Goal: Task Accomplishment & Management: Use online tool/utility

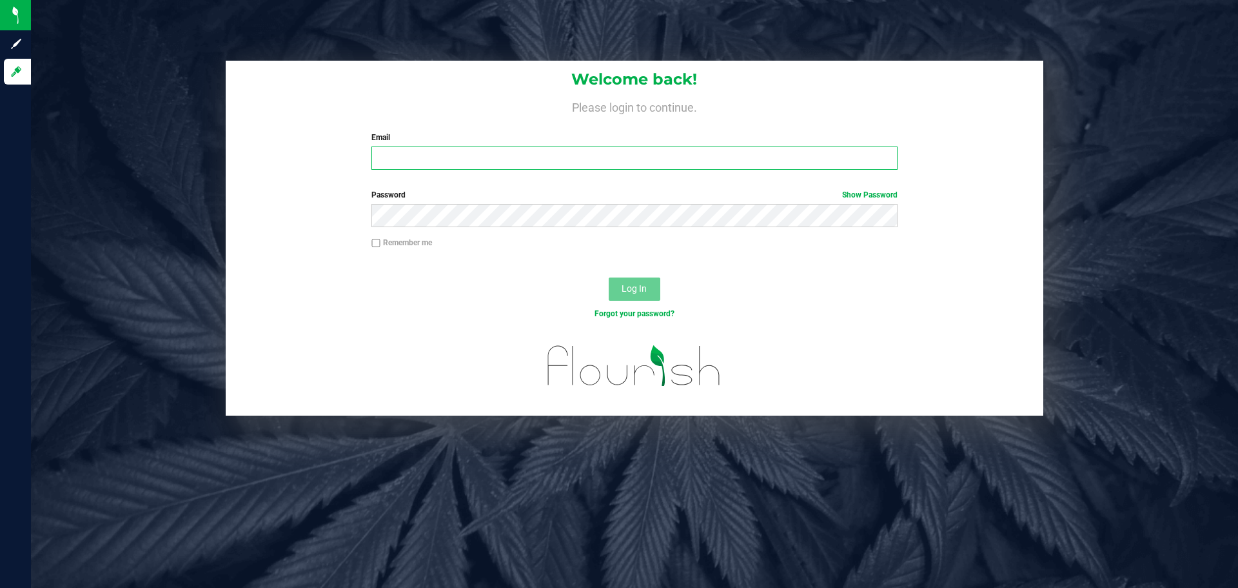
click at [735, 148] on input "Email" at bounding box center [635, 157] width 526 height 23
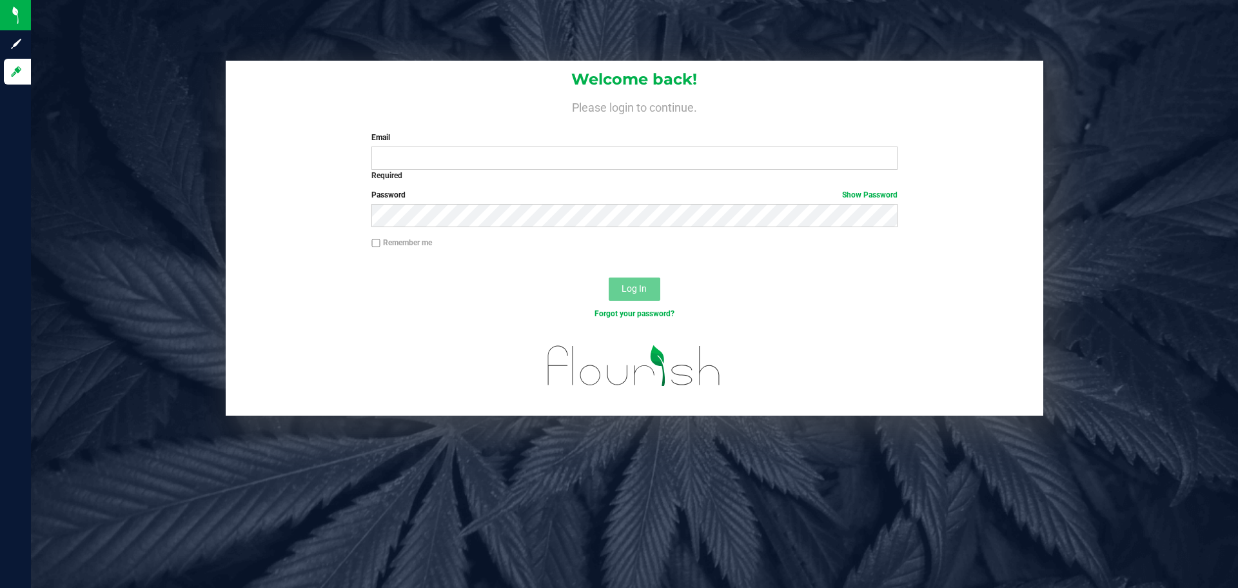
drag, startPoint x: 588, startPoint y: 90, endPoint x: 594, endPoint y: 70, distance: 20.4
click at [590, 90] on div "Welcome back! Please login to continue. Email Required Please format your email…" at bounding box center [635, 120] width 818 height 119
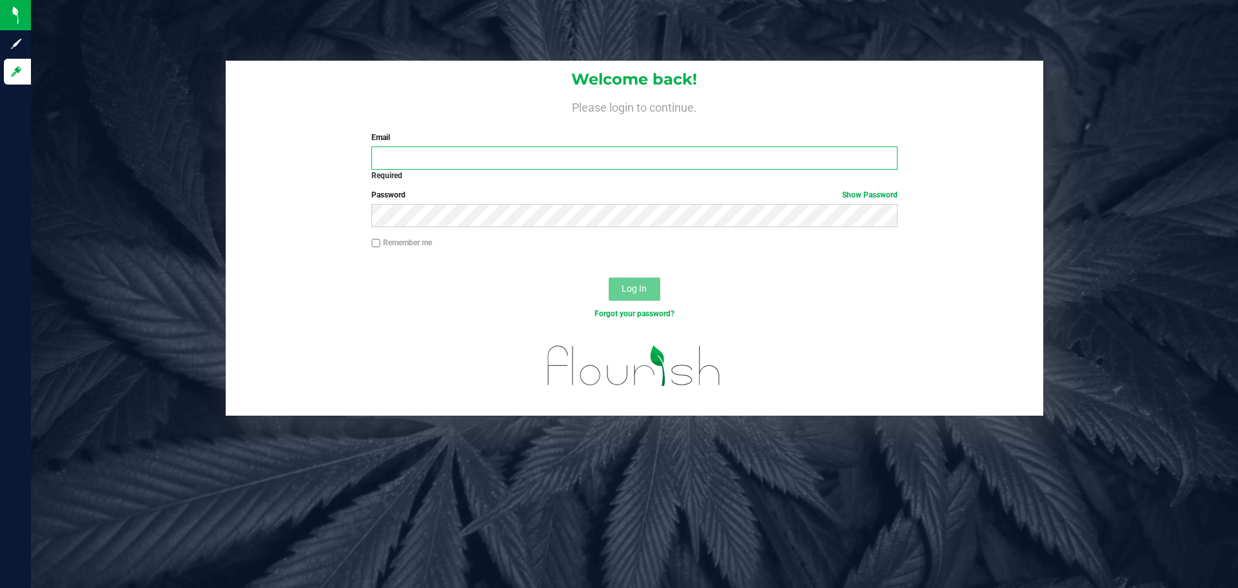
click at [566, 152] on input "Email" at bounding box center [635, 157] width 526 height 23
type input "pburridge@liveparallel.com"
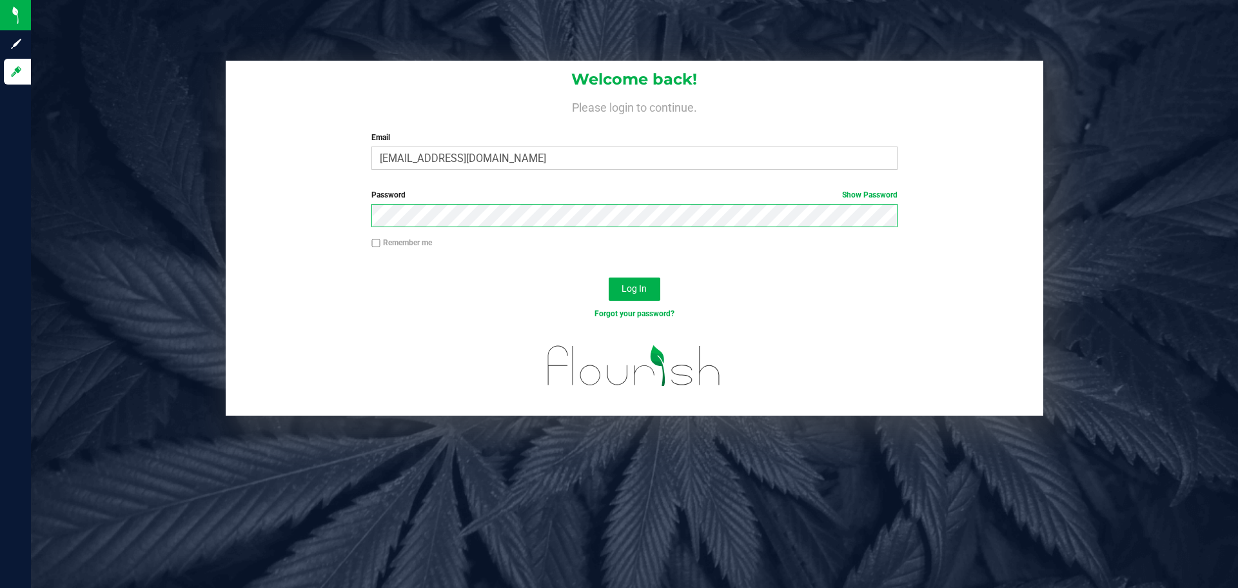
click at [609, 277] on button "Log In" at bounding box center [635, 288] width 52 height 23
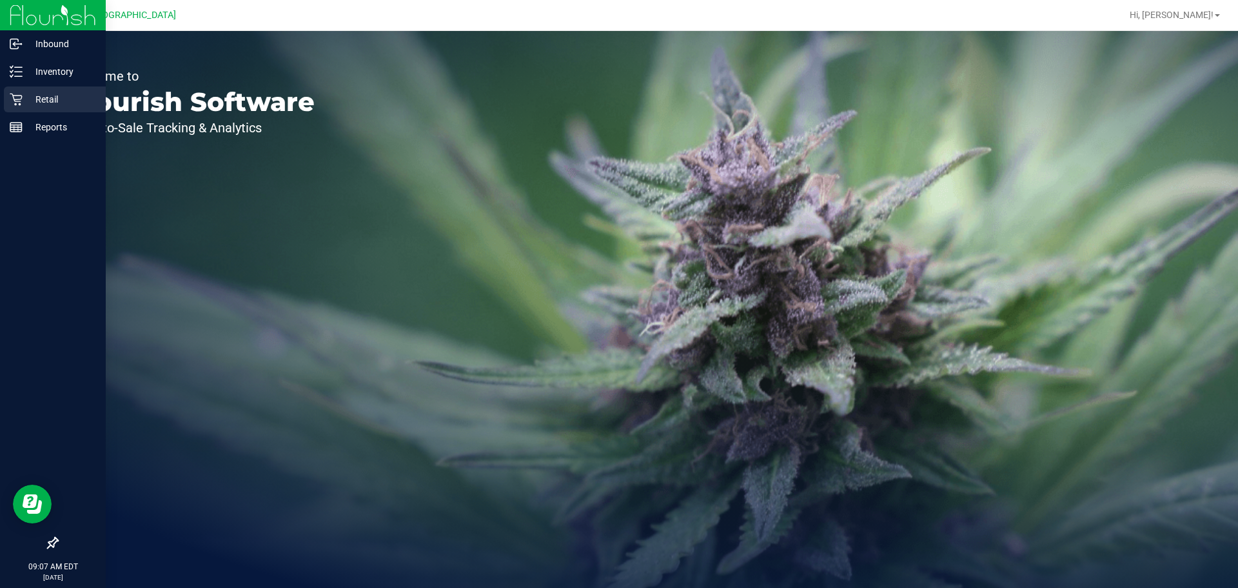
click at [30, 92] on p "Retail" at bounding box center [61, 99] width 77 height 15
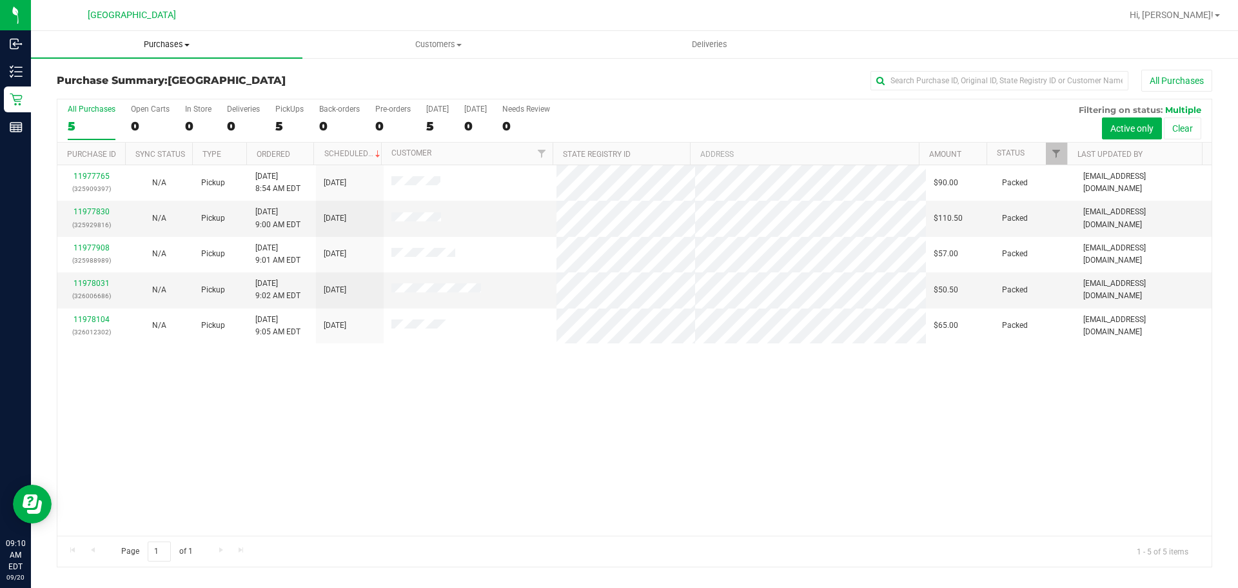
click at [166, 47] on span "Purchases" at bounding box center [167, 45] width 272 height 12
click at [163, 101] on li "All purchases" at bounding box center [167, 108] width 272 height 15
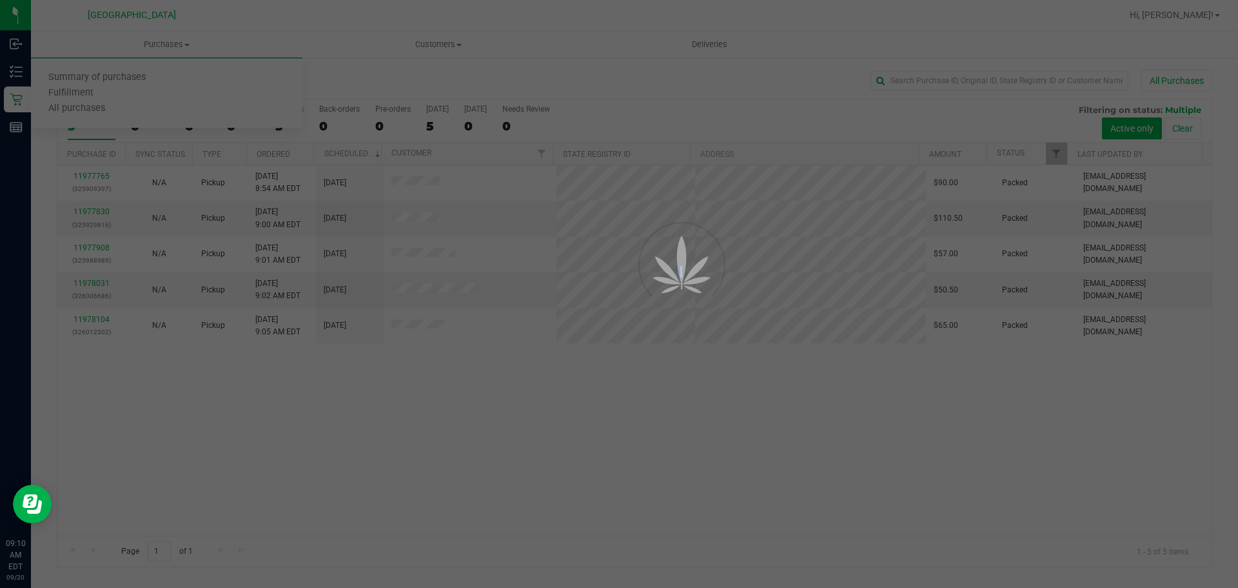
drag, startPoint x: 163, startPoint y: 101, endPoint x: 164, endPoint y: 90, distance: 11.0
click at [163, 97] on div at bounding box center [619, 294] width 1238 height 588
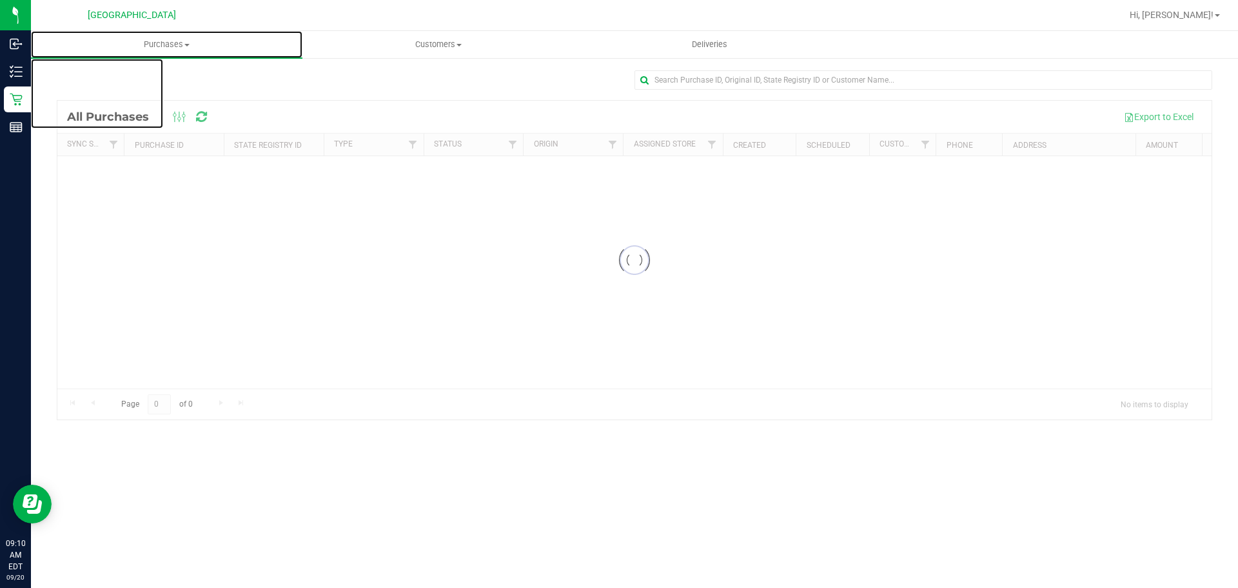
click at [168, 41] on span "Purchases" at bounding box center [167, 45] width 272 height 12
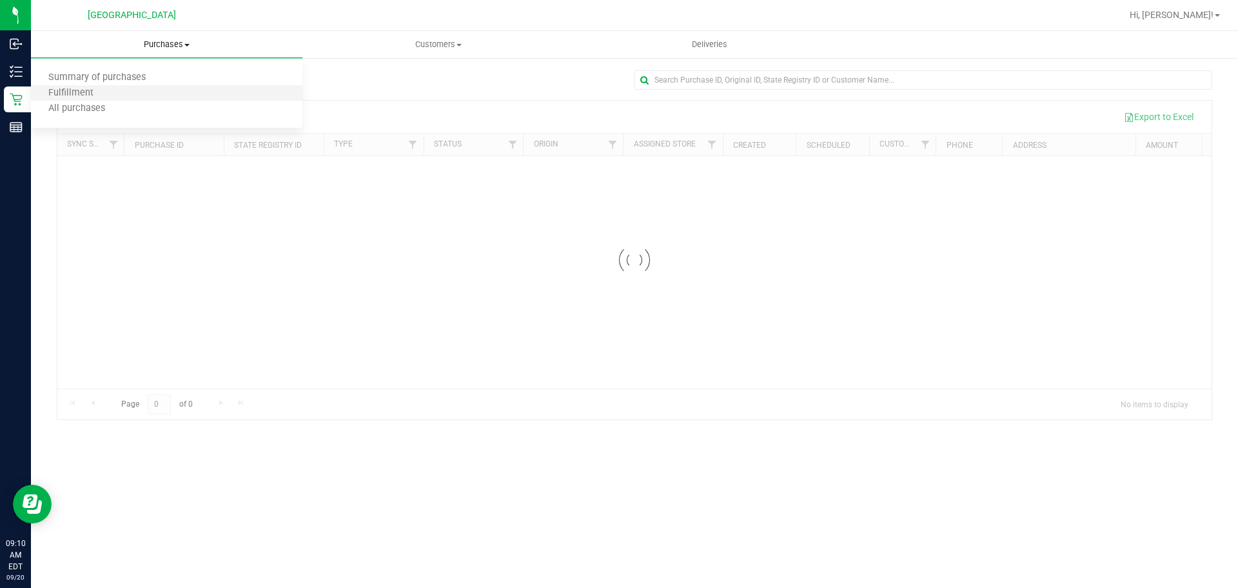
click at [160, 90] on li "Fulfillment" at bounding box center [167, 93] width 272 height 15
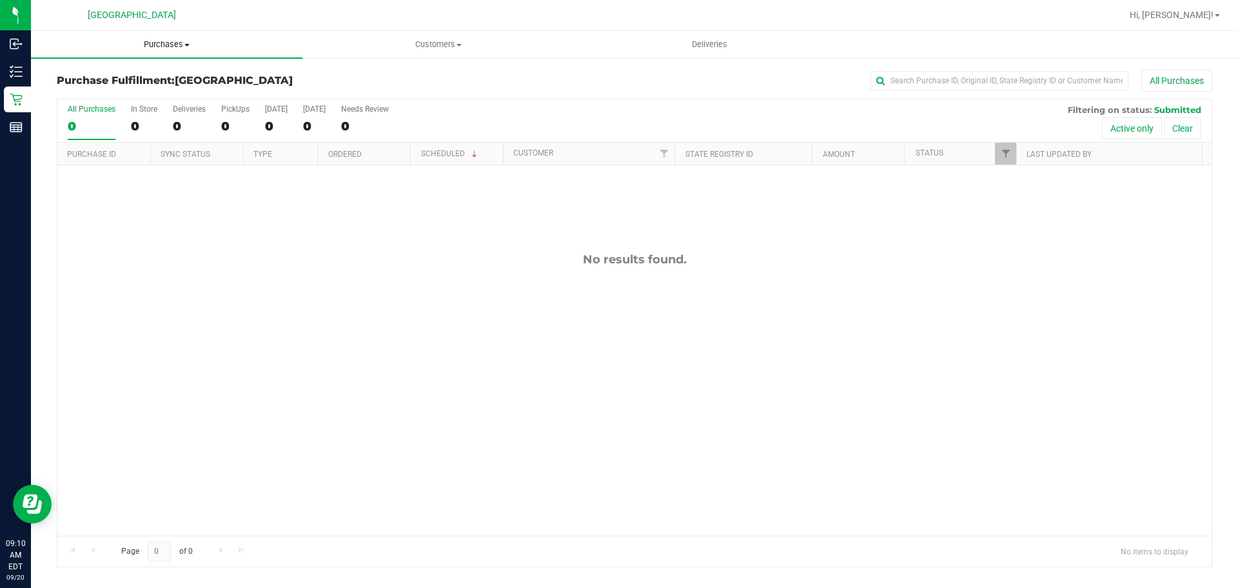
click at [171, 50] on uib-tab-heading "Purchases Summary of purchases Fulfillment All purchases" at bounding box center [167, 44] width 272 height 27
click at [163, 98] on li "Fulfillment" at bounding box center [167, 93] width 272 height 15
click at [163, 52] on uib-tab-heading "Purchases Summary of purchases Fulfillment All purchases" at bounding box center [167, 44] width 272 height 27
click at [154, 95] on li "Fulfillment" at bounding box center [167, 93] width 272 height 15
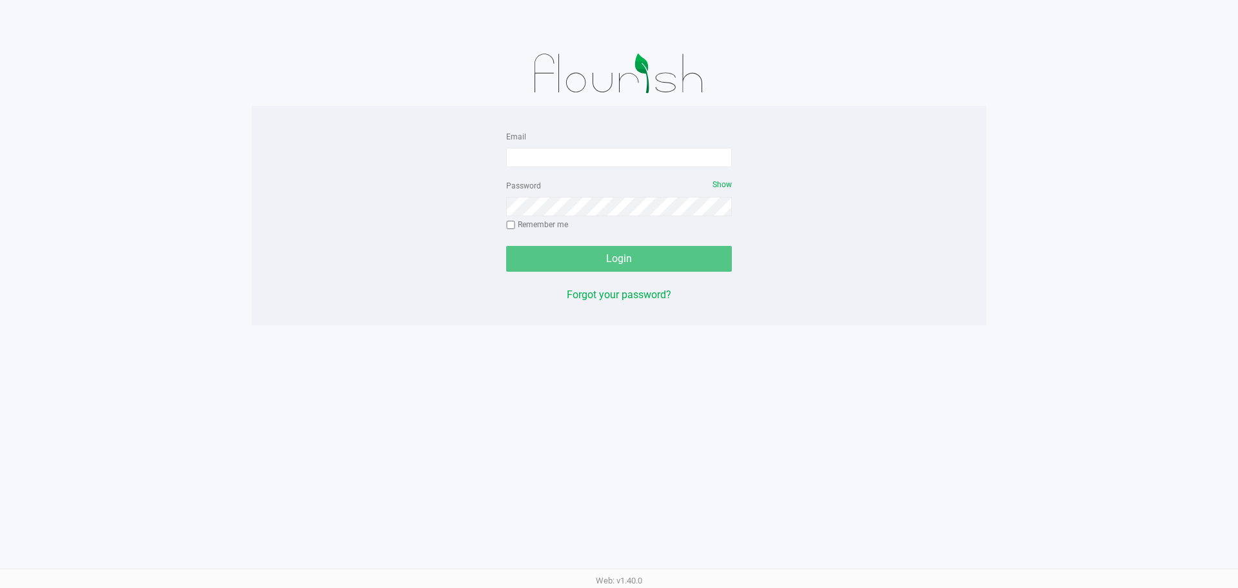
click at [618, 145] on div "Email" at bounding box center [619, 147] width 226 height 39
click at [621, 155] on input "Email" at bounding box center [619, 157] width 226 height 19
type input "[EMAIL_ADDRESS][DOMAIN_NAME]"
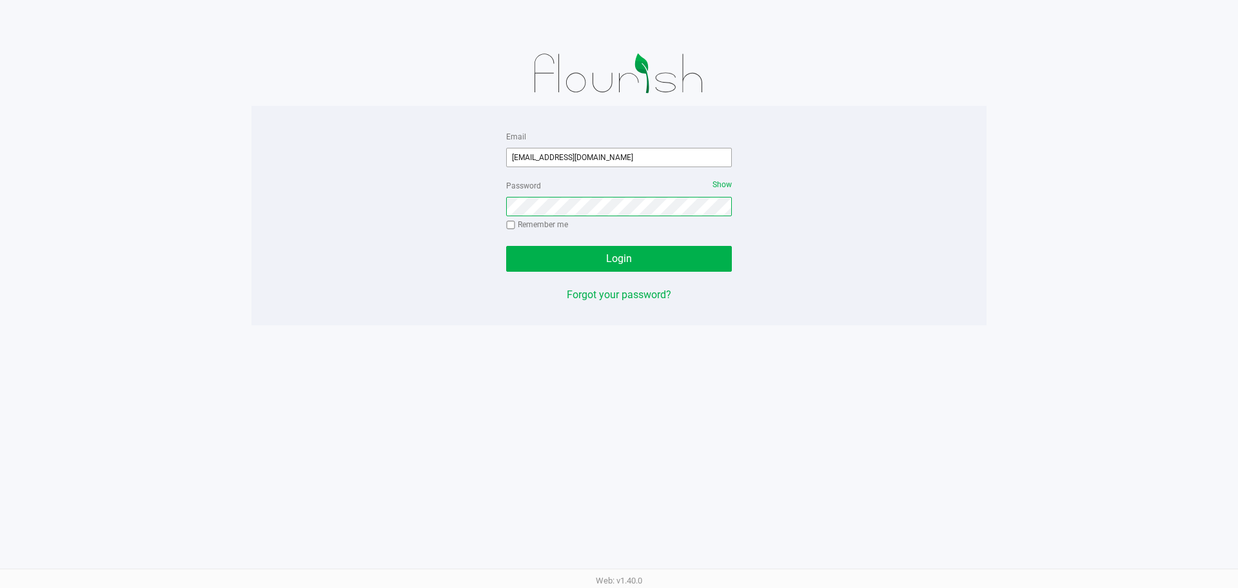
click at [506, 246] on button "Login" at bounding box center [619, 259] width 226 height 26
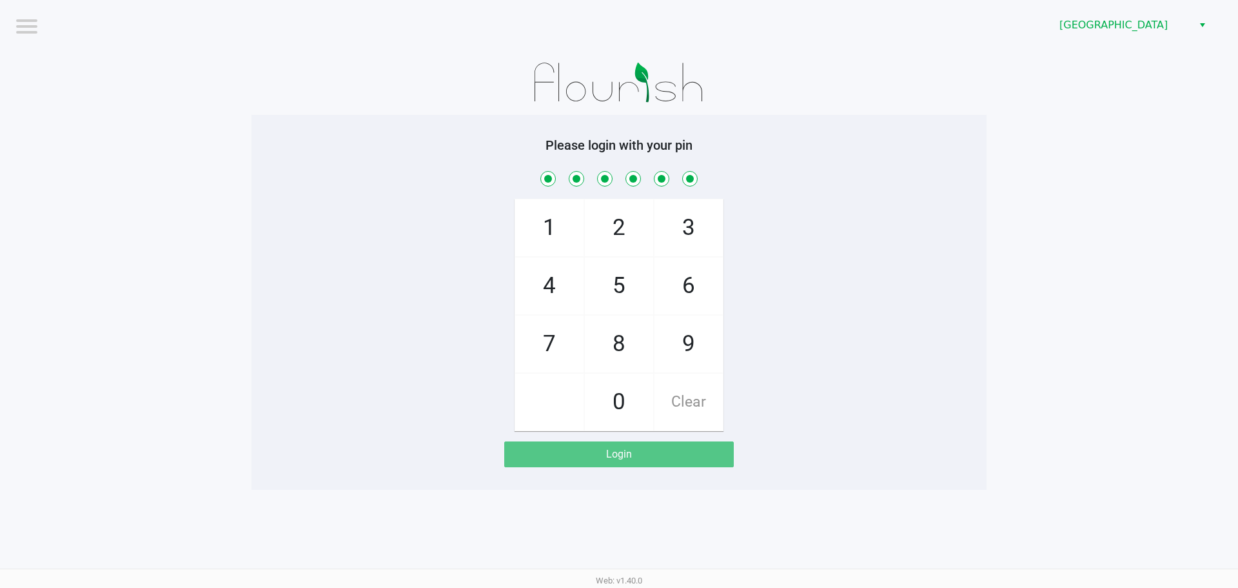
checkbox input "true"
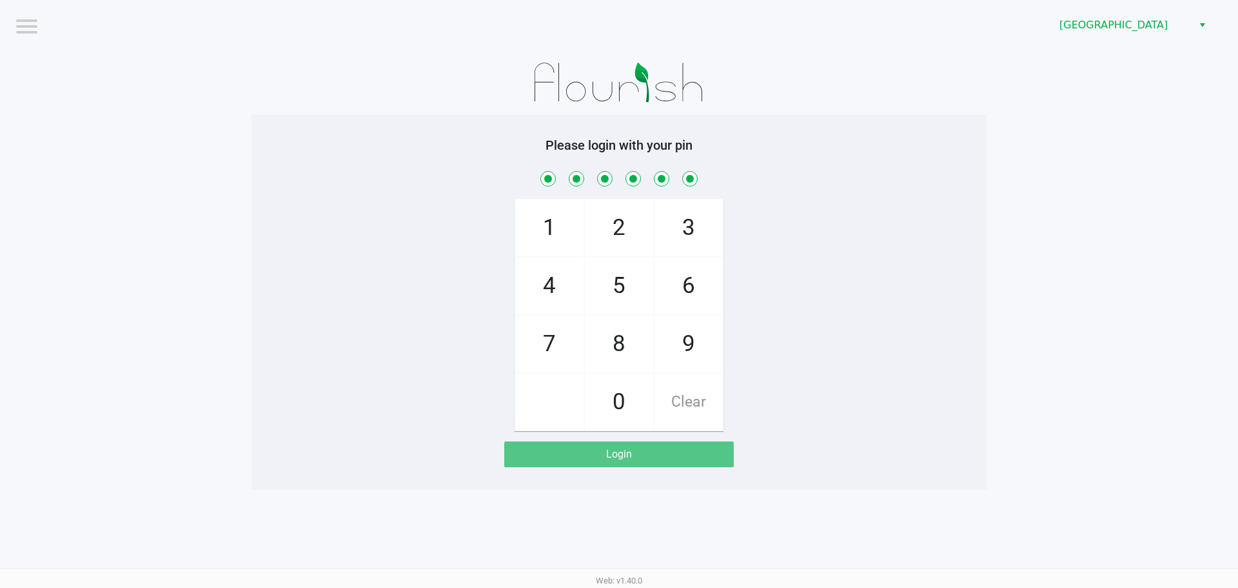
checkbox input "true"
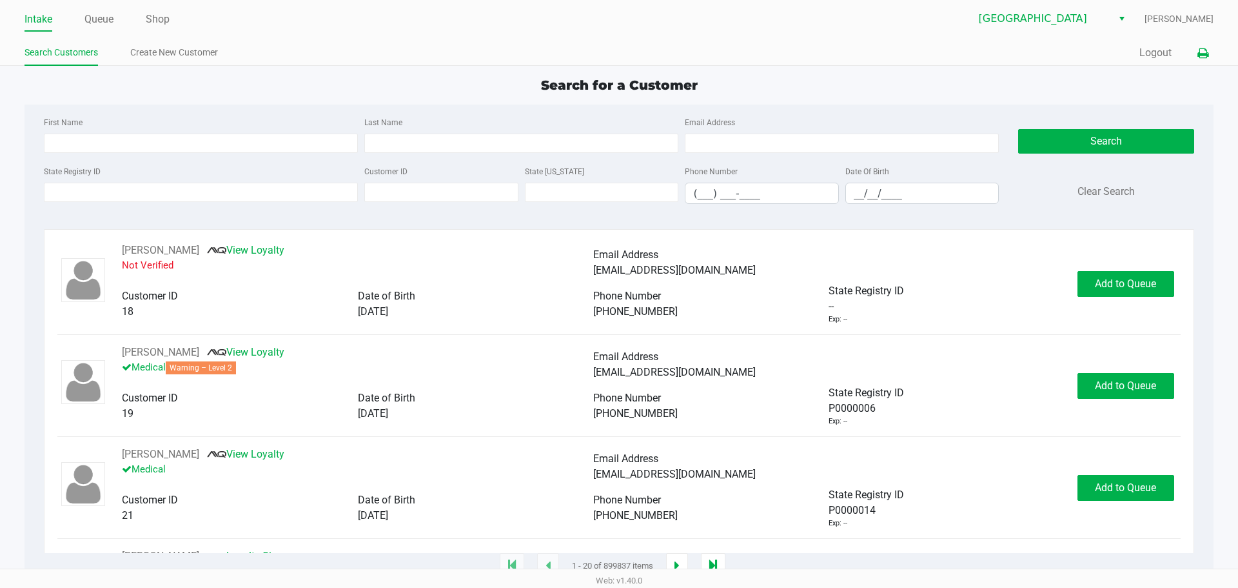
click at [1199, 54] on icon at bounding box center [1203, 53] width 11 height 9
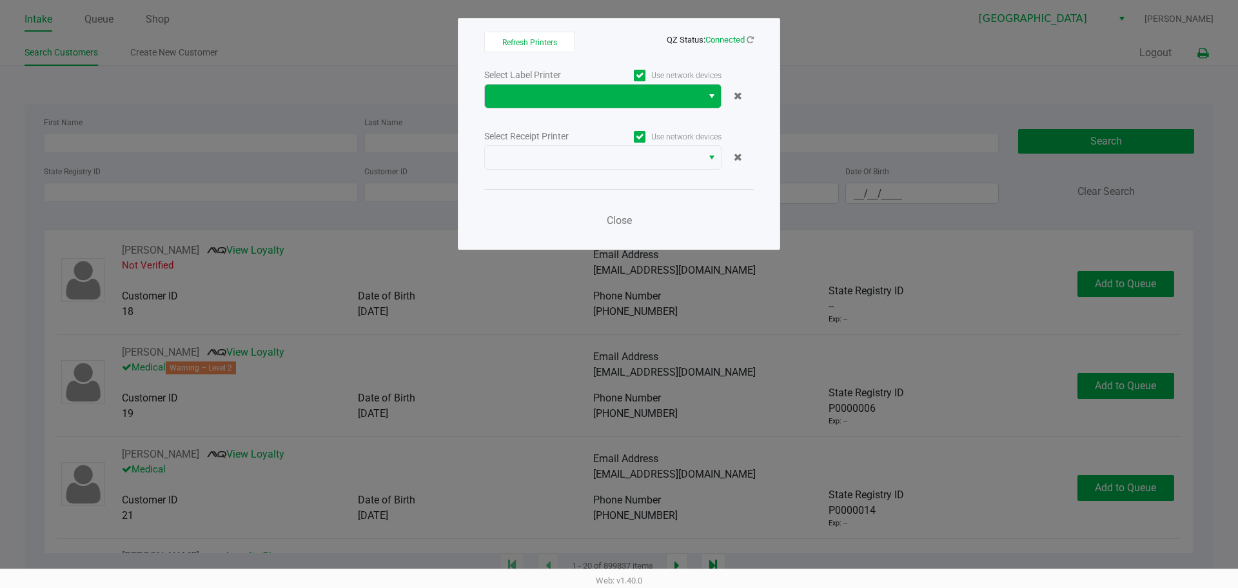
click at [704, 95] on button "Select" at bounding box center [711, 96] width 19 height 23
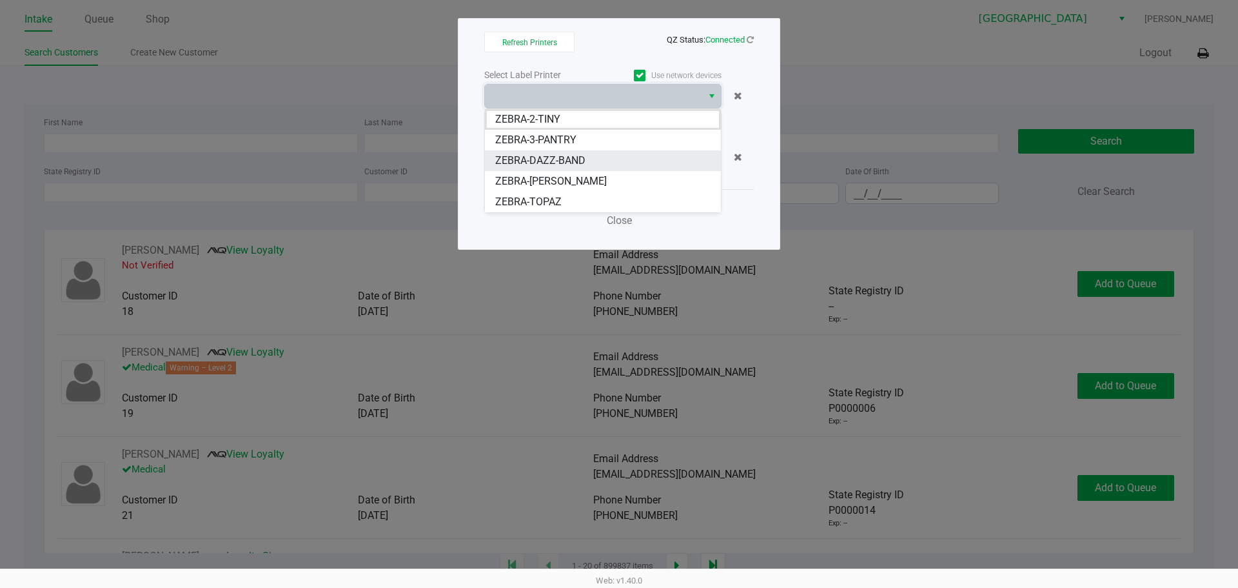
click at [648, 155] on li "ZEBRA-DAZZ-BAND" at bounding box center [603, 160] width 236 height 21
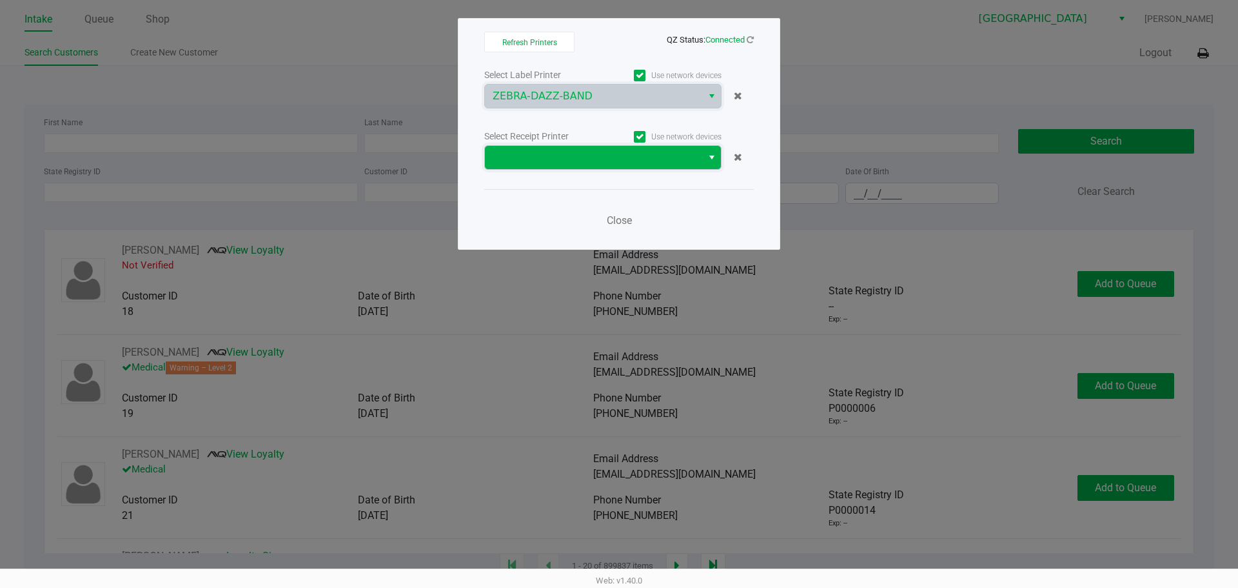
drag, startPoint x: 648, startPoint y: 159, endPoint x: 648, endPoint y: 166, distance: 7.1
click at [648, 159] on span at bounding box center [594, 157] width 202 height 15
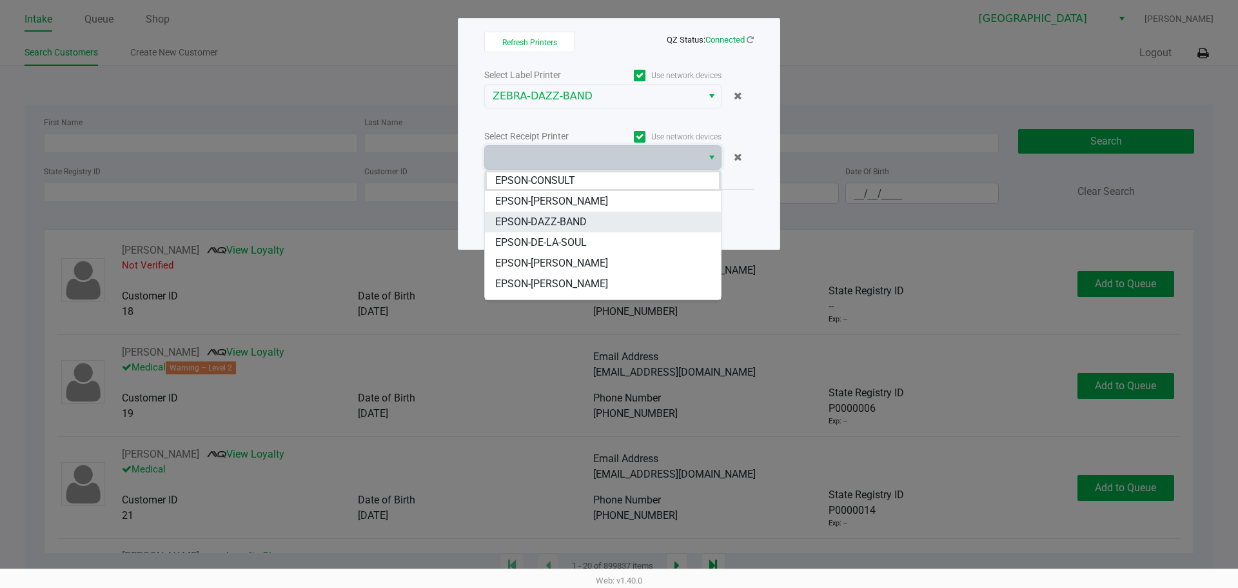
click at [646, 223] on li "EPSON-DAZZ-BAND" at bounding box center [603, 222] width 236 height 21
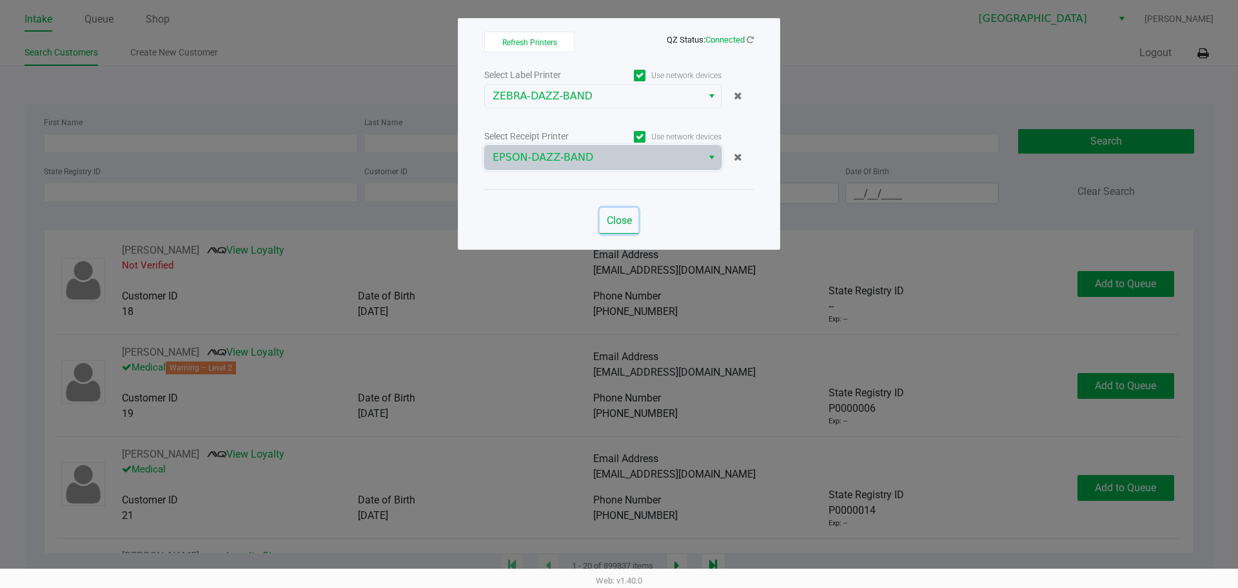
click at [629, 223] on span "Close" at bounding box center [619, 220] width 25 height 12
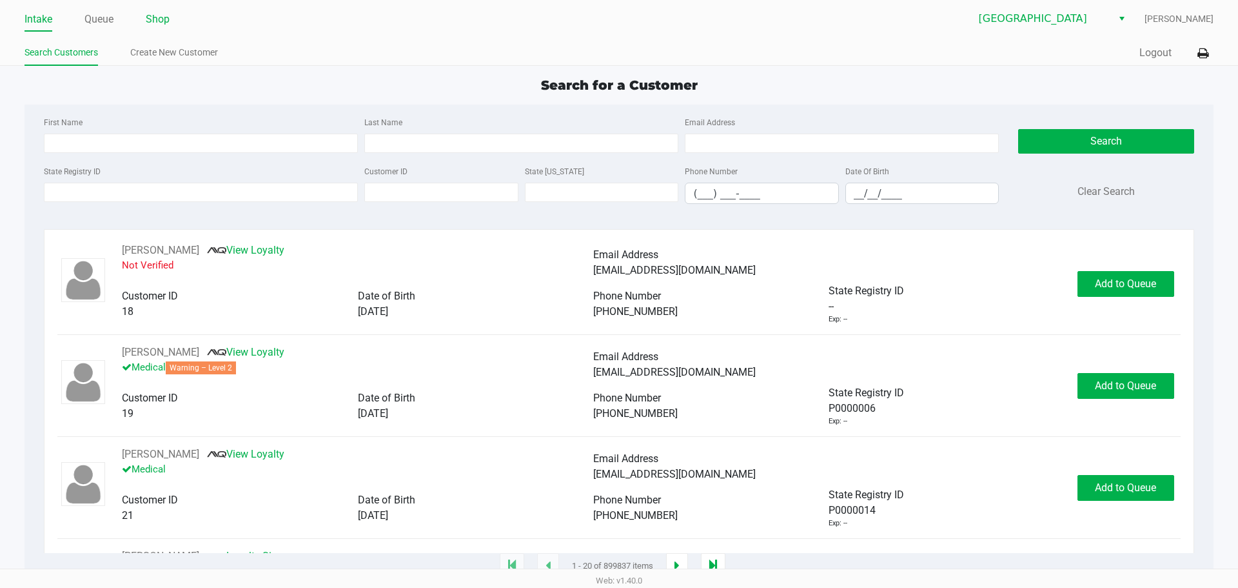
click at [165, 17] on link "Shop" at bounding box center [158, 19] width 24 height 18
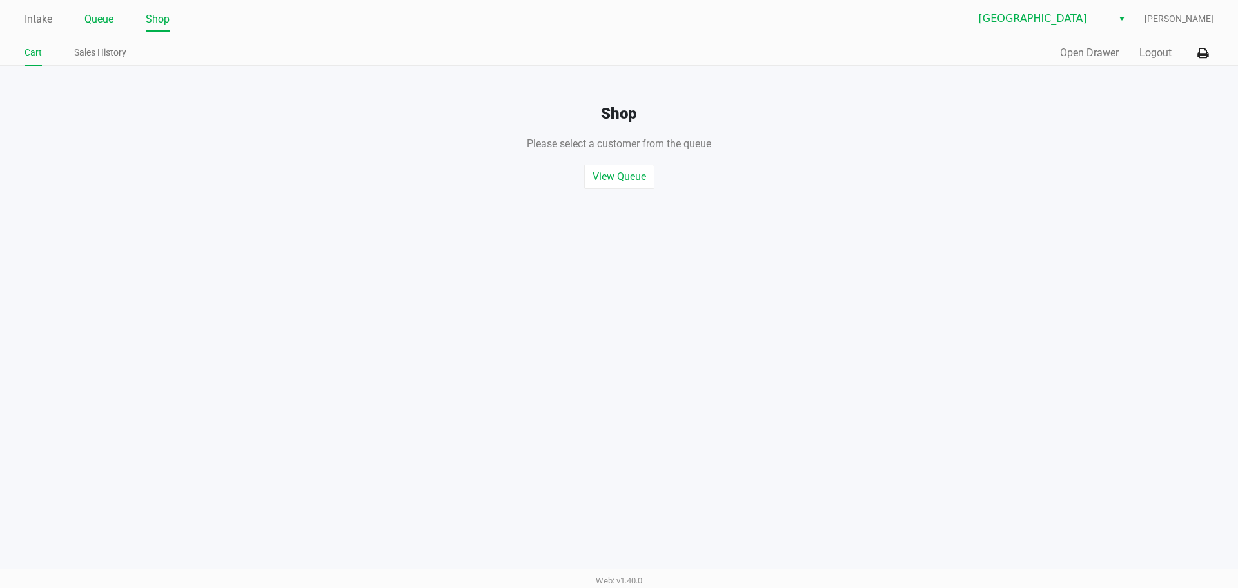
click at [110, 15] on link "Queue" at bounding box center [99, 19] width 29 height 18
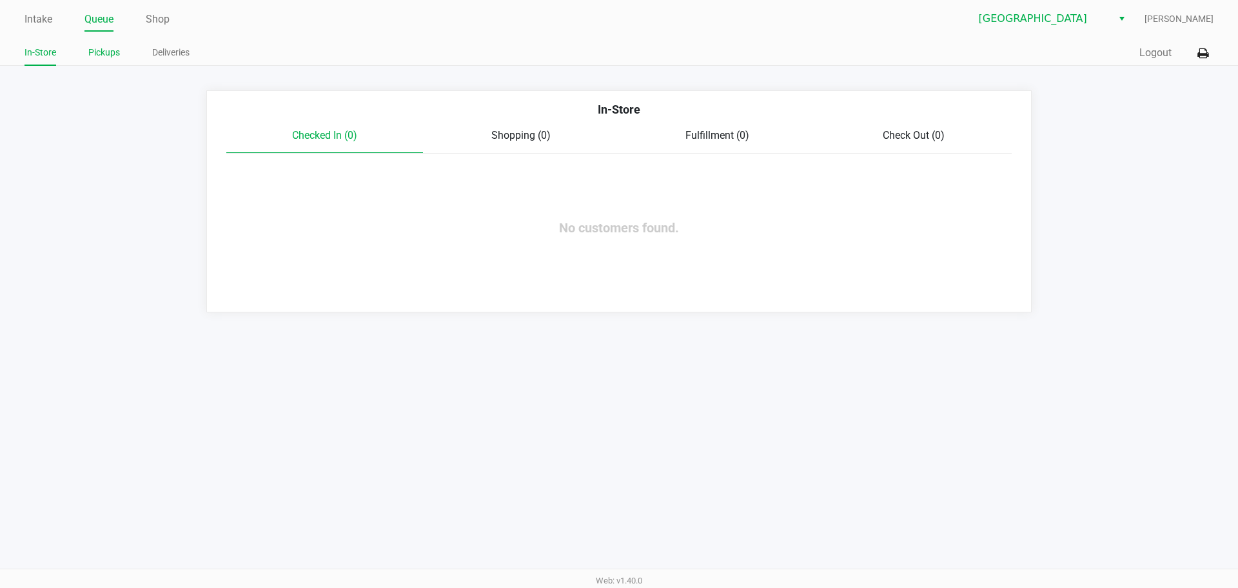
click at [106, 45] on link "Pickups" at bounding box center [104, 53] width 32 height 16
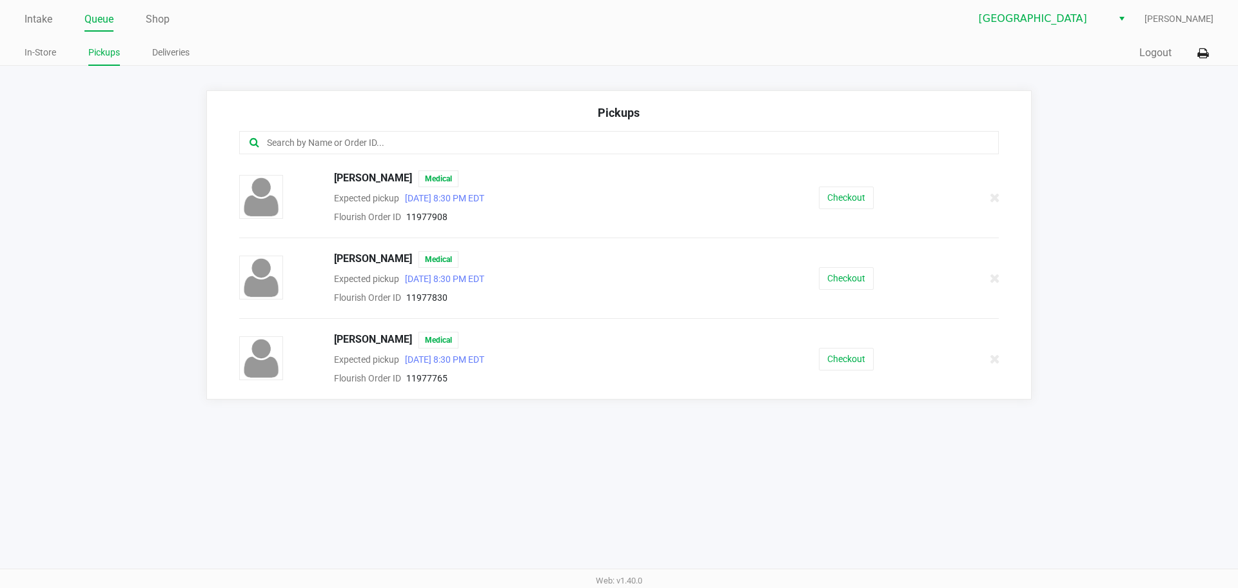
click at [816, 193] on div "Checkout" at bounding box center [846, 197] width 195 height 23
click at [817, 195] on div "Checkout" at bounding box center [846, 197] width 195 height 23
click at [826, 195] on button "Checkout" at bounding box center [846, 197] width 55 height 23
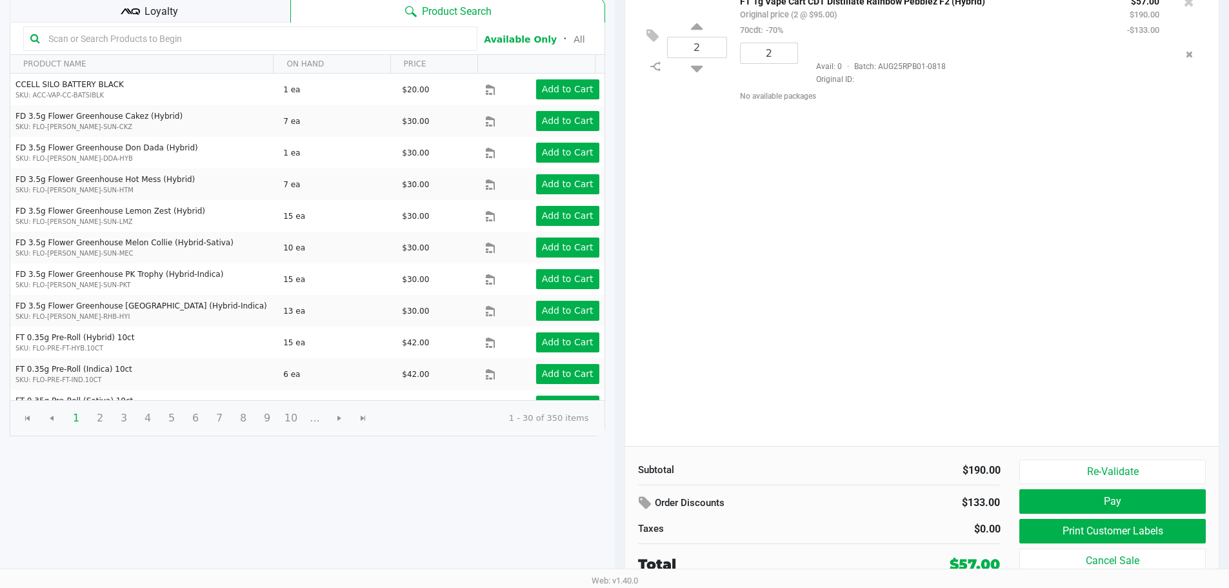
scroll to position [132, 0]
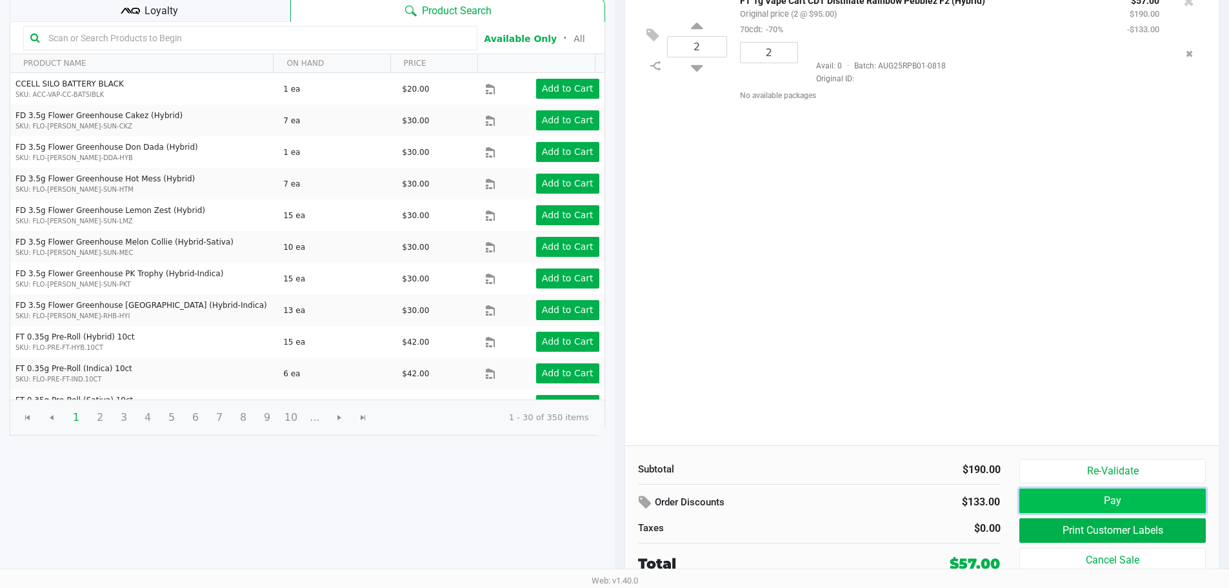
click at [1088, 506] on button "Pay" at bounding box center [1112, 500] width 186 height 25
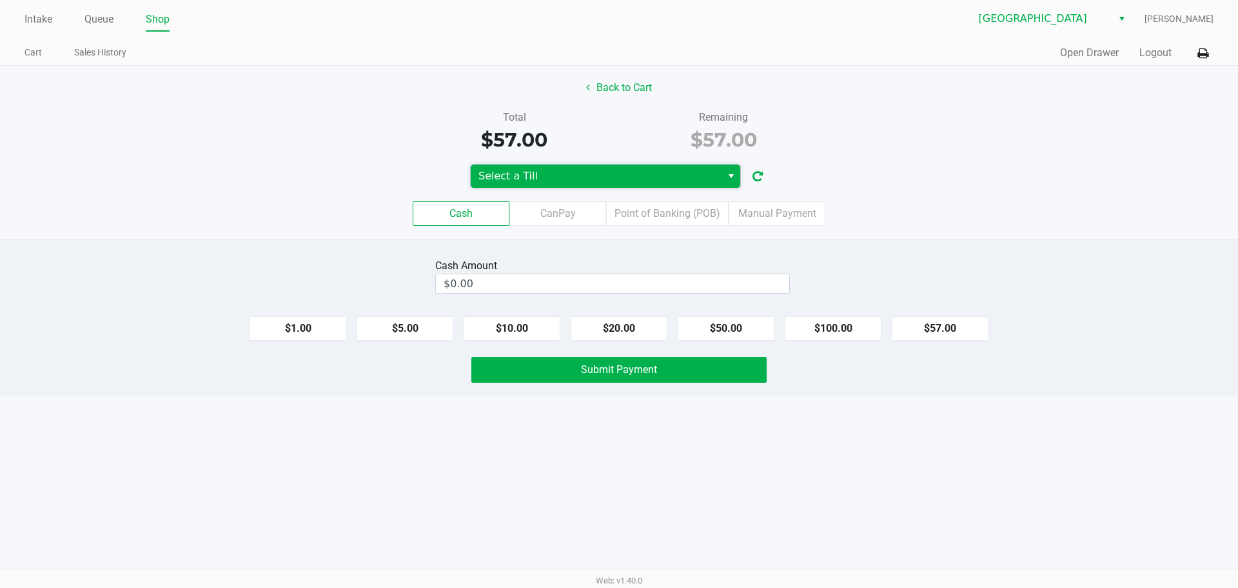
click at [572, 173] on span "Select a Till" at bounding box center [596, 175] width 235 height 15
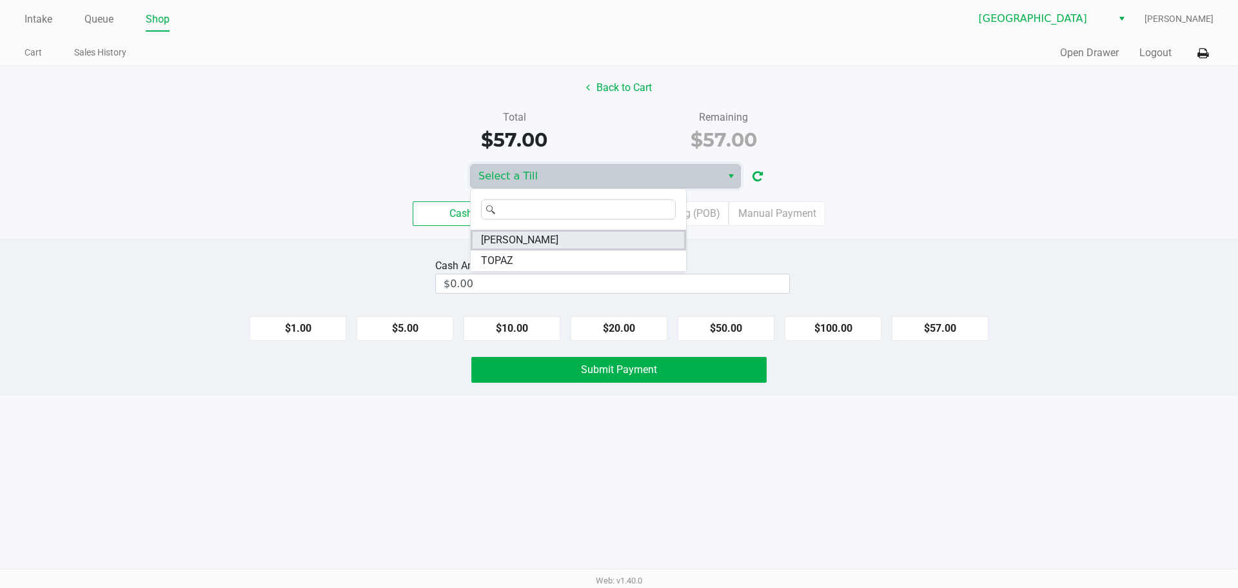
click at [541, 235] on li "ELAINE-KIM" at bounding box center [578, 240] width 215 height 21
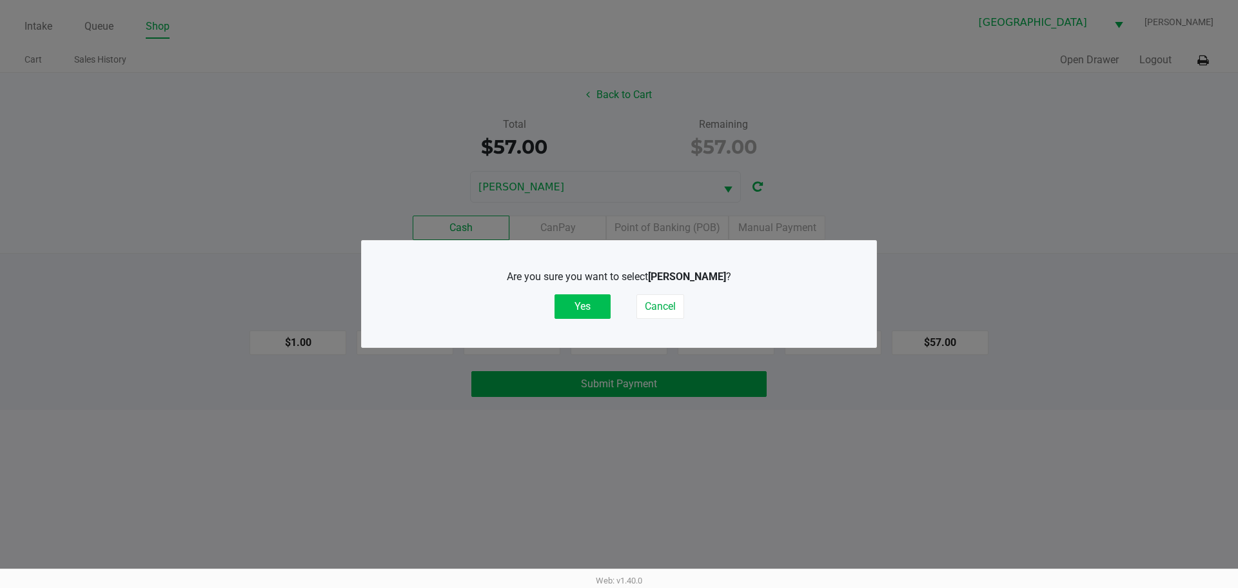
click at [586, 310] on button "Yes" at bounding box center [583, 306] width 56 height 25
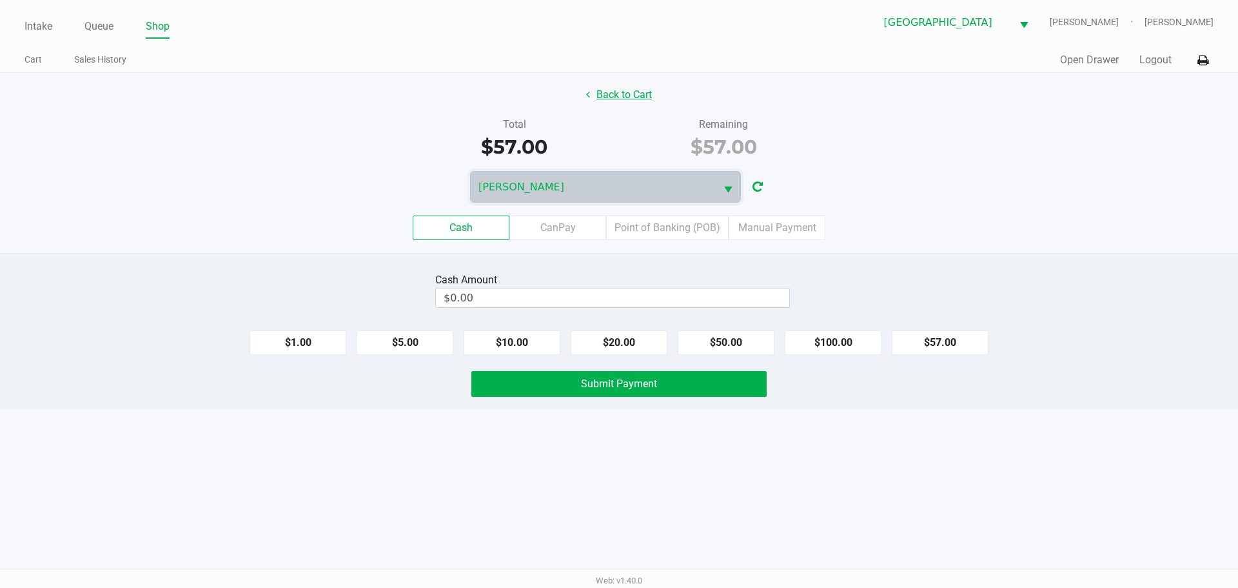
click at [602, 101] on button "Back to Cart" at bounding box center [619, 95] width 83 height 25
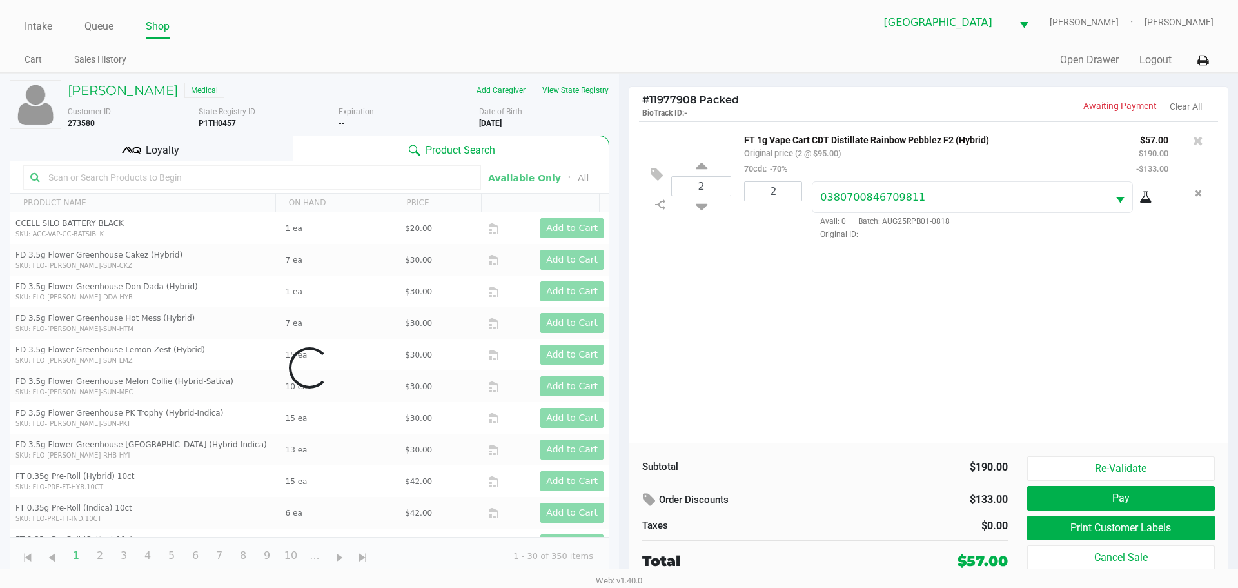
click at [164, 21] on link "Shop" at bounding box center [158, 26] width 24 height 18
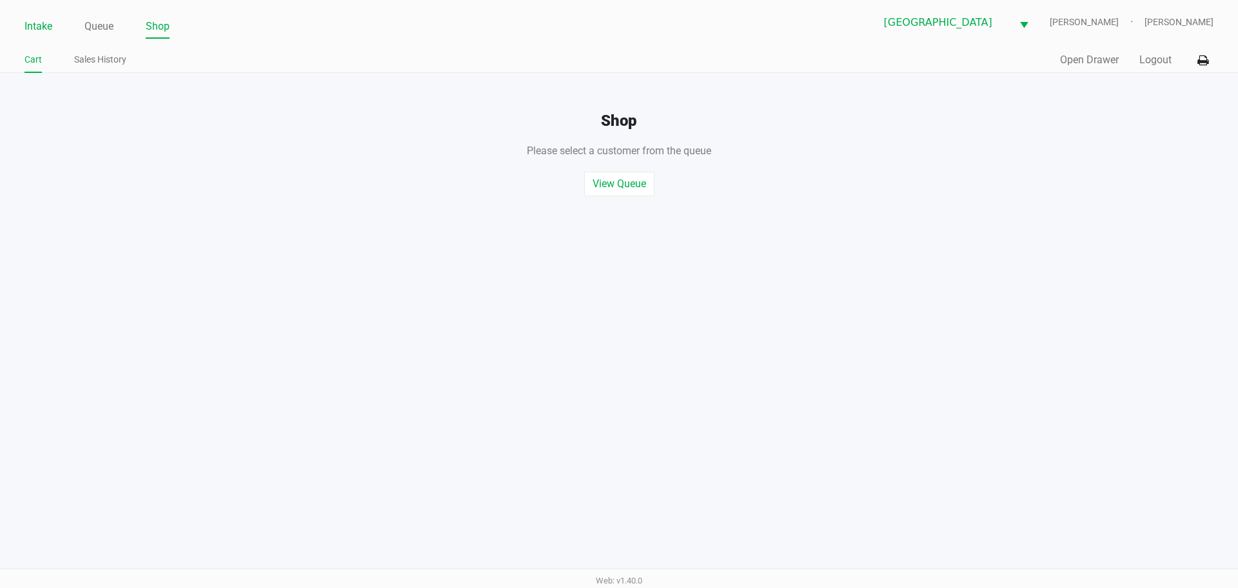
click at [43, 30] on link "Intake" at bounding box center [39, 26] width 28 height 18
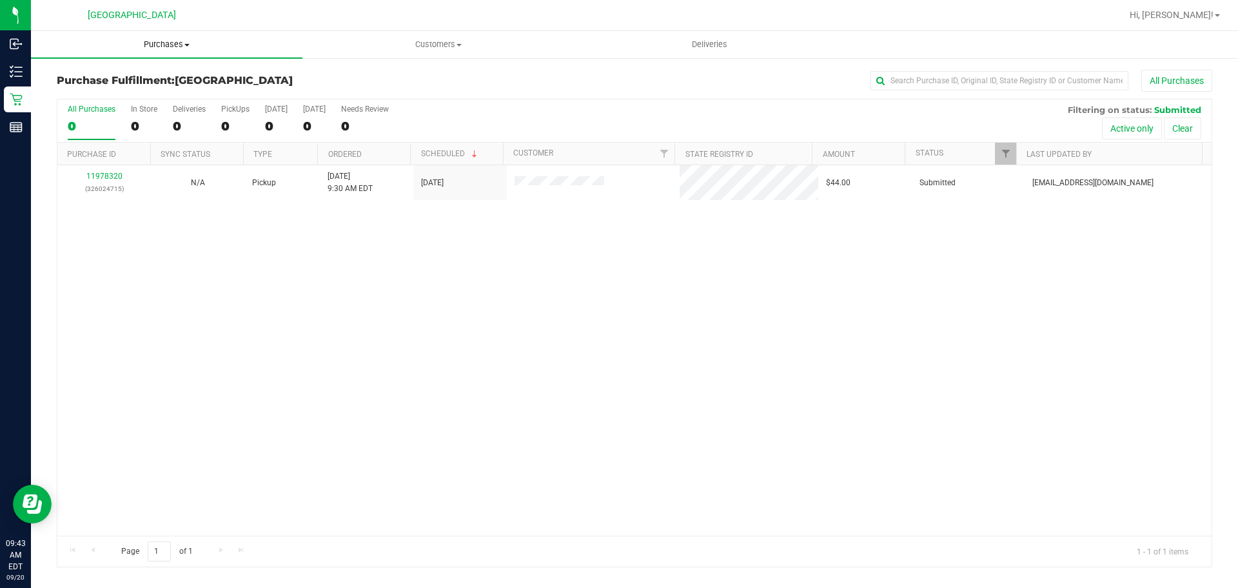
drag, startPoint x: 150, startPoint y: 34, endPoint x: 150, endPoint y: 47, distance: 12.9
click at [150, 34] on uib-tab-heading "Purchases Summary of purchases Fulfillment All purchases" at bounding box center [167, 44] width 272 height 27
click at [147, 93] on li "Fulfillment" at bounding box center [167, 93] width 272 height 15
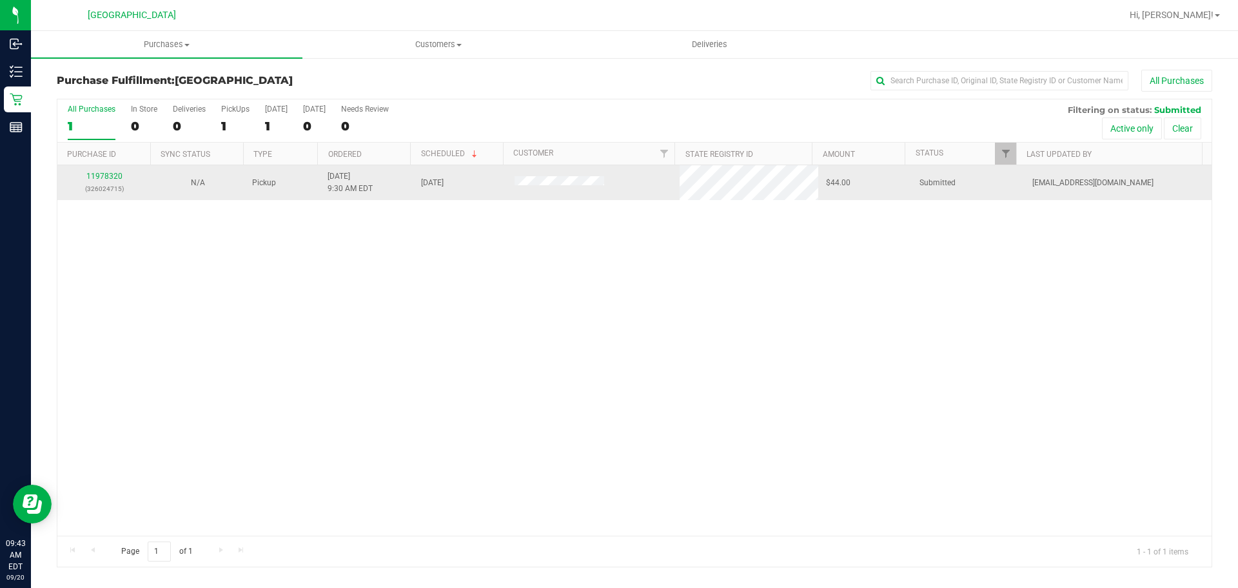
click at [92, 170] on div "11978320 (326024715)" at bounding box center [104, 182] width 78 height 25
click at [95, 177] on link "11978320" at bounding box center [104, 176] width 36 height 9
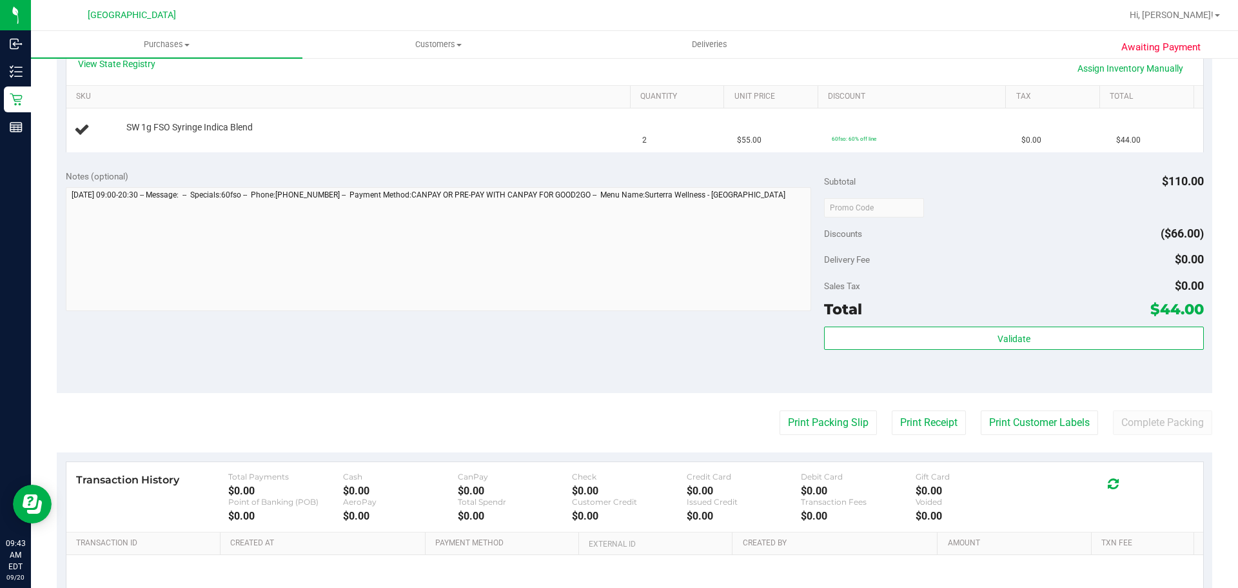
scroll to position [437, 0]
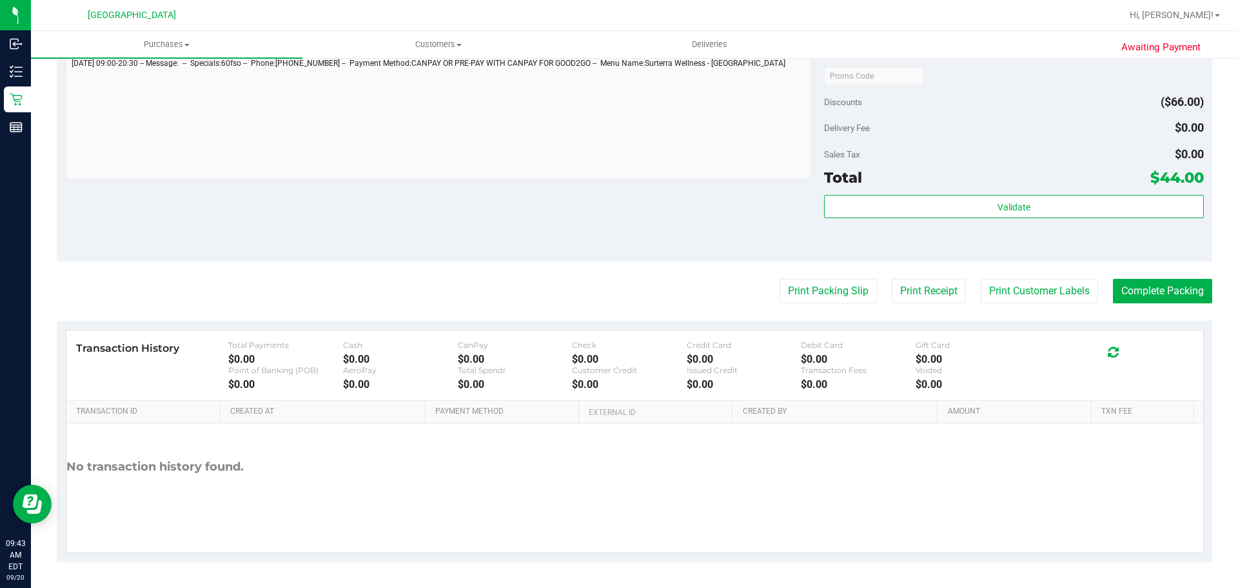
click at [800, 271] on purchase-details "Back Edit Purchase Cancel Purchase View Profile # 11978320 BioTrack ID: - Submi…" at bounding box center [635, 97] width 1156 height 929
click at [801, 287] on button "Print Packing Slip" at bounding box center [828, 291] width 97 height 25
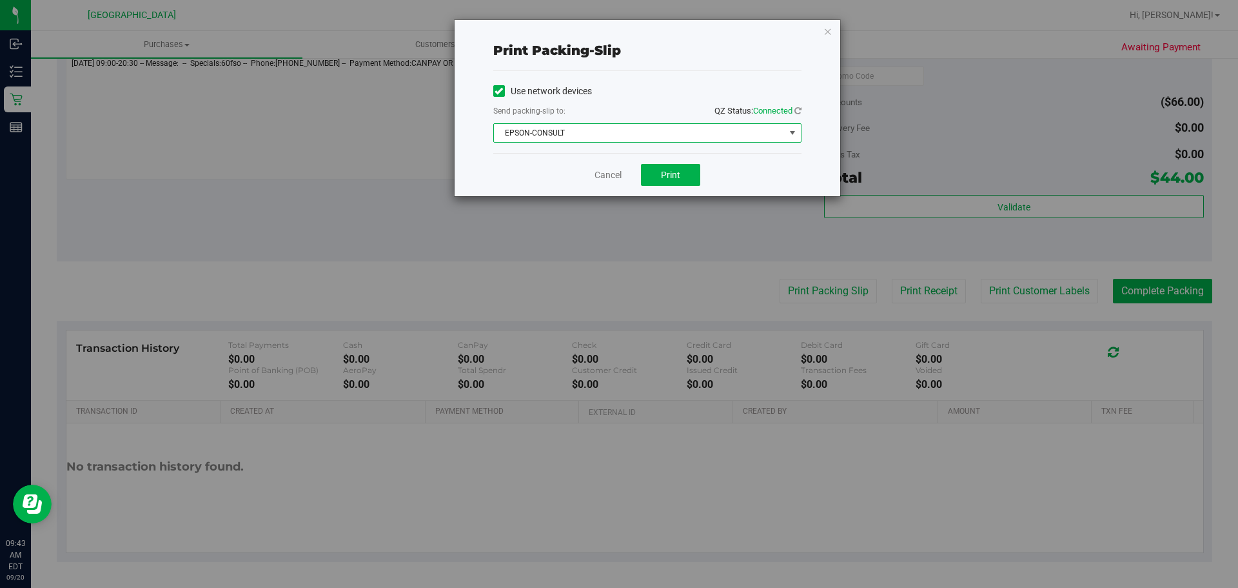
click at [677, 132] on span "EPSON-CONSULT" at bounding box center [639, 133] width 291 height 18
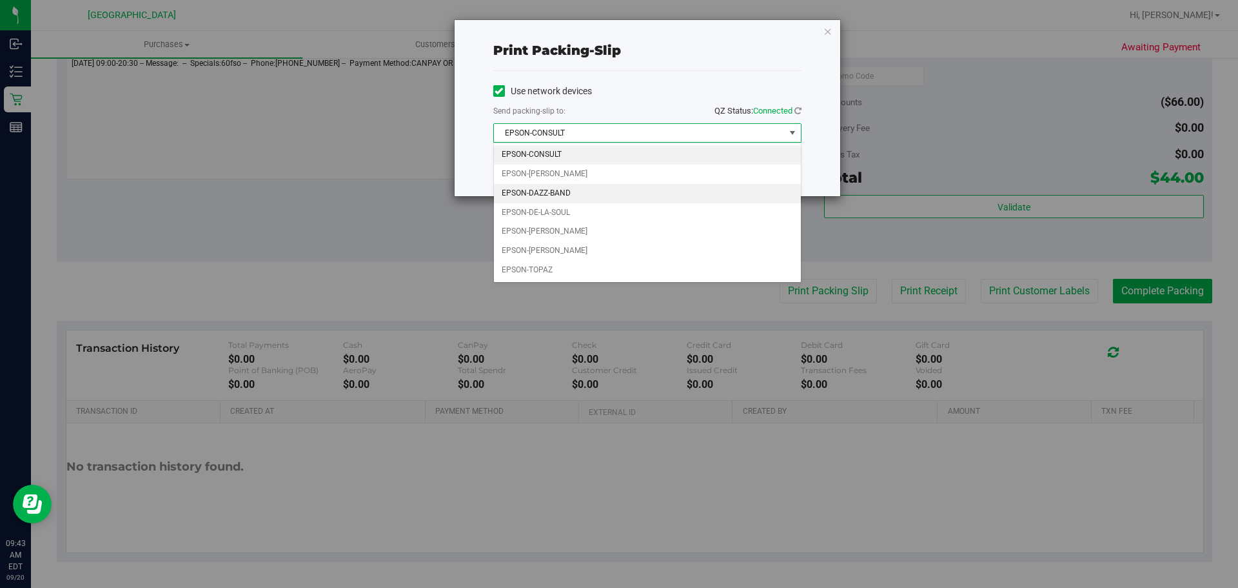
click at [662, 193] on li "EPSON-DAZZ-BAND" at bounding box center [647, 193] width 307 height 19
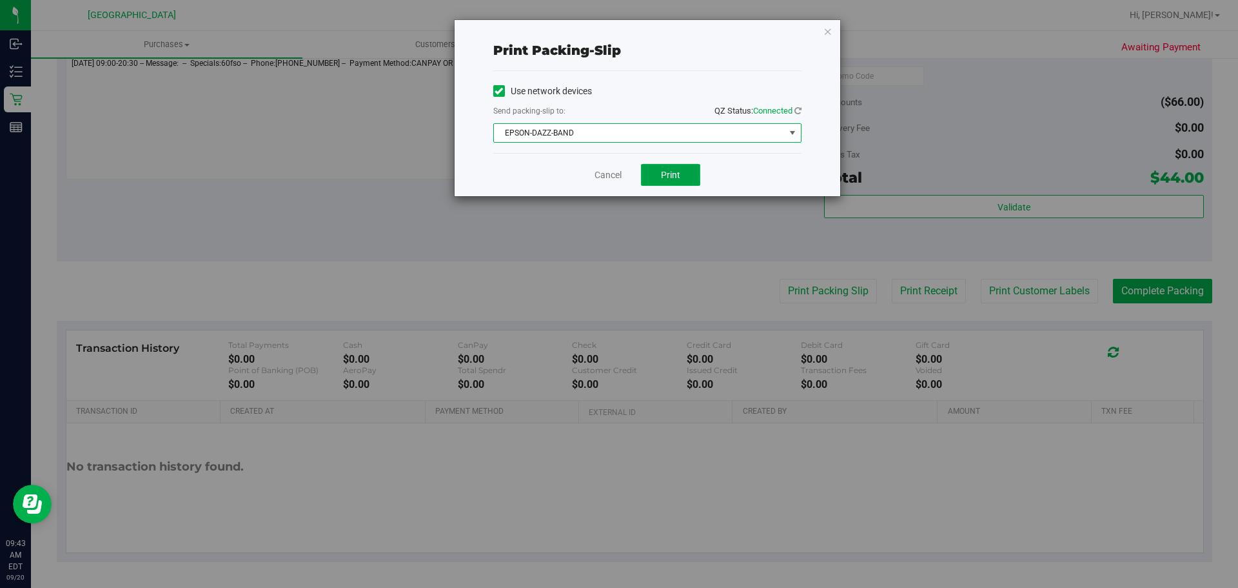
click at [668, 168] on button "Print" at bounding box center [670, 175] width 59 height 22
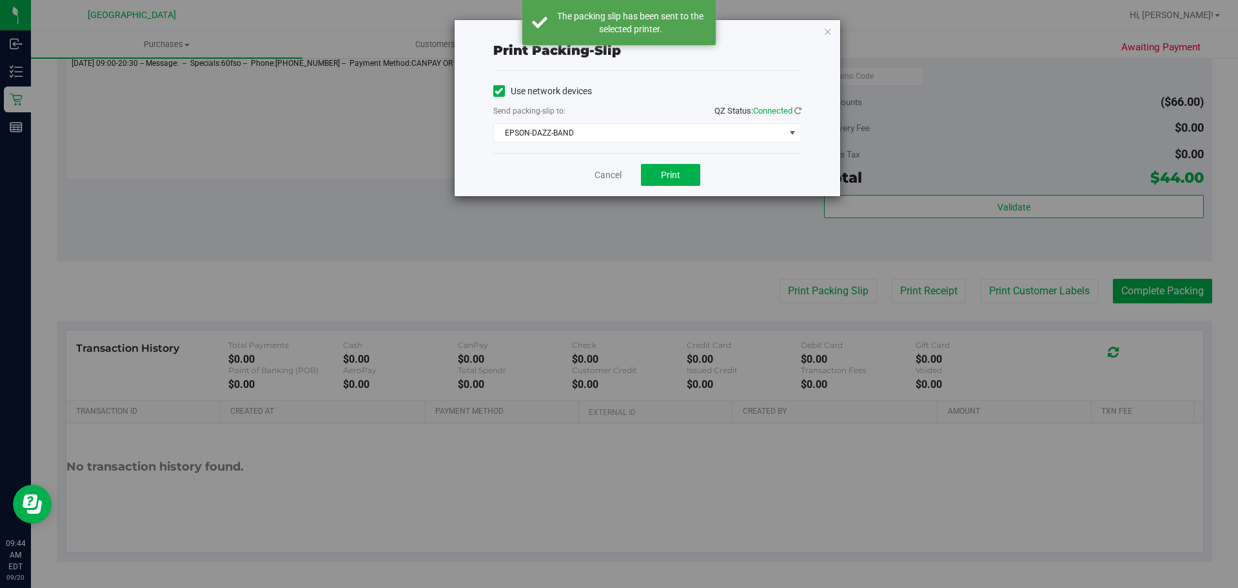
click at [820, 32] on div "Print packing-slip Use network devices Send packing-slip to: QZ Status: Connect…" at bounding box center [648, 108] width 386 height 176
click at [830, 32] on icon "button" at bounding box center [828, 30] width 9 height 15
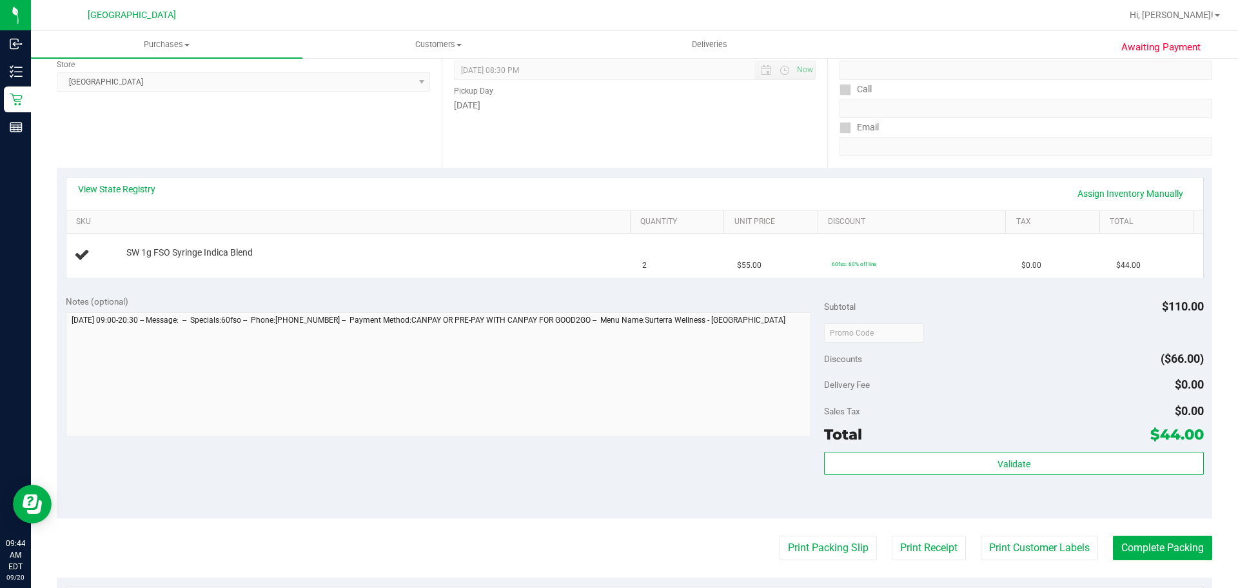
scroll to position [179, 0]
click at [780, 537] on button "Print Packing Slip" at bounding box center [828, 549] width 97 height 25
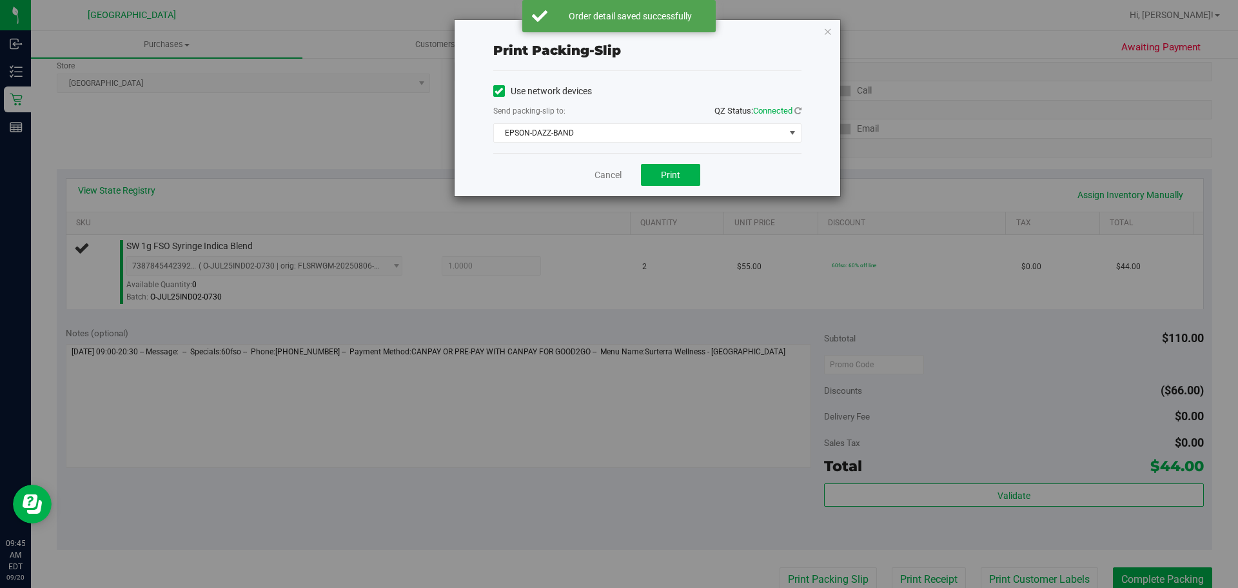
drag, startPoint x: 589, startPoint y: 304, endPoint x: 366, endPoint y: 119, distance: 289.5
click at [366, 119] on div "Print packing-slip Use network devices Send packing-slip to: QZ Status: Connect…" at bounding box center [624, 294] width 1248 height 588
click at [834, 33] on div "Print packing-slip Use network devices Send packing-slip to: QZ Status: Connect…" at bounding box center [648, 108] width 386 height 176
click at [824, 30] on icon "button" at bounding box center [828, 30] width 9 height 15
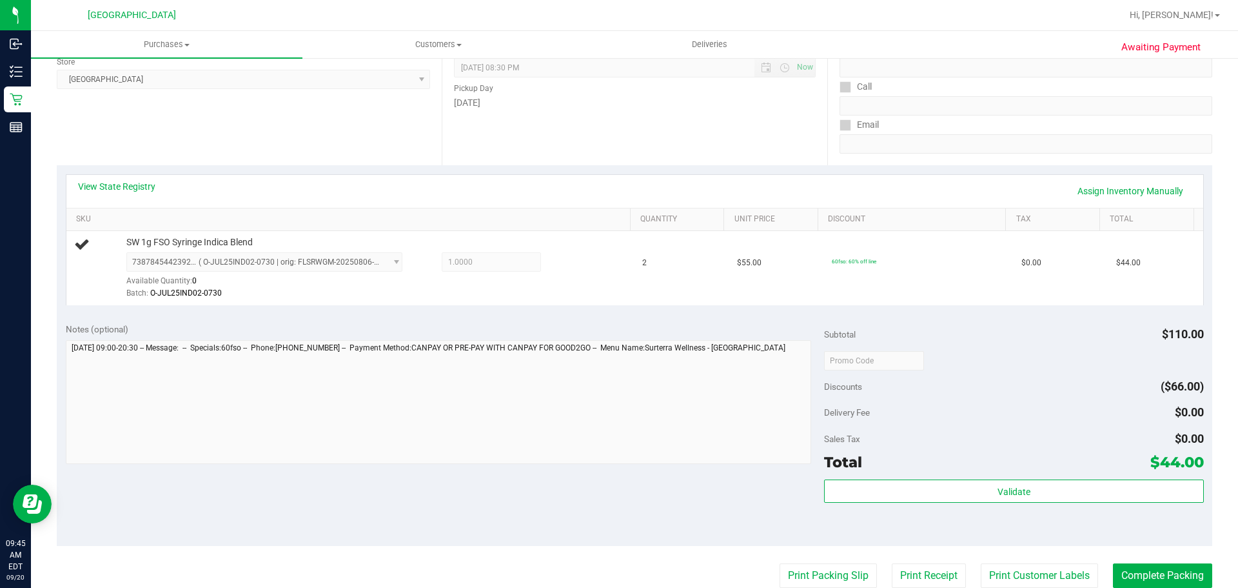
click at [780, 563] on button "Print Packing Slip" at bounding box center [828, 575] width 97 height 25
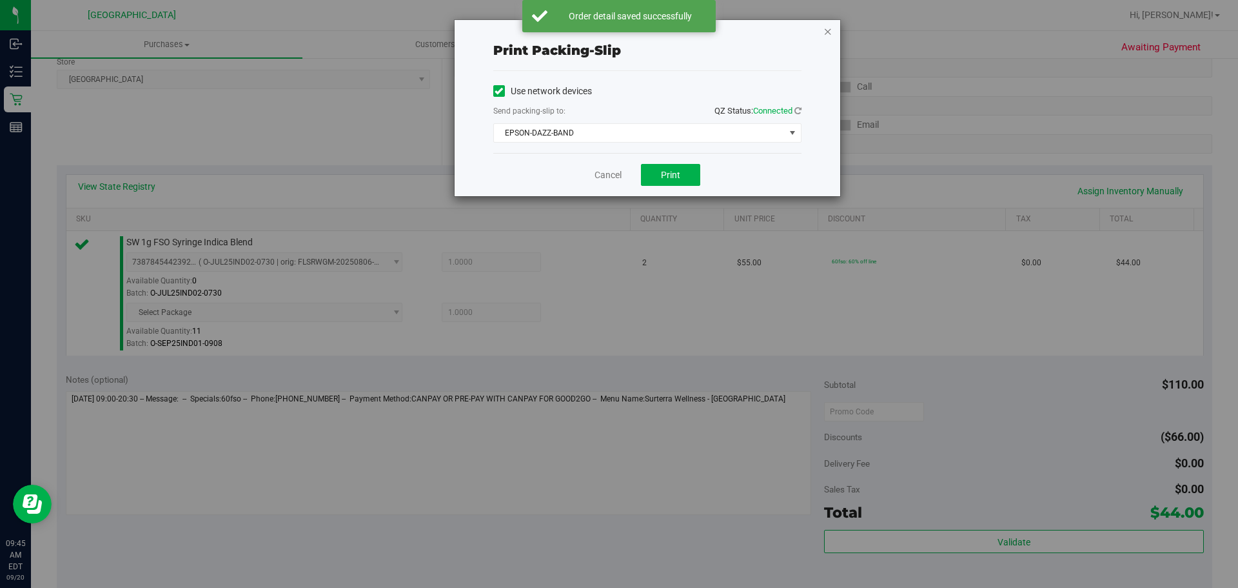
click at [830, 34] on icon "button" at bounding box center [828, 30] width 9 height 15
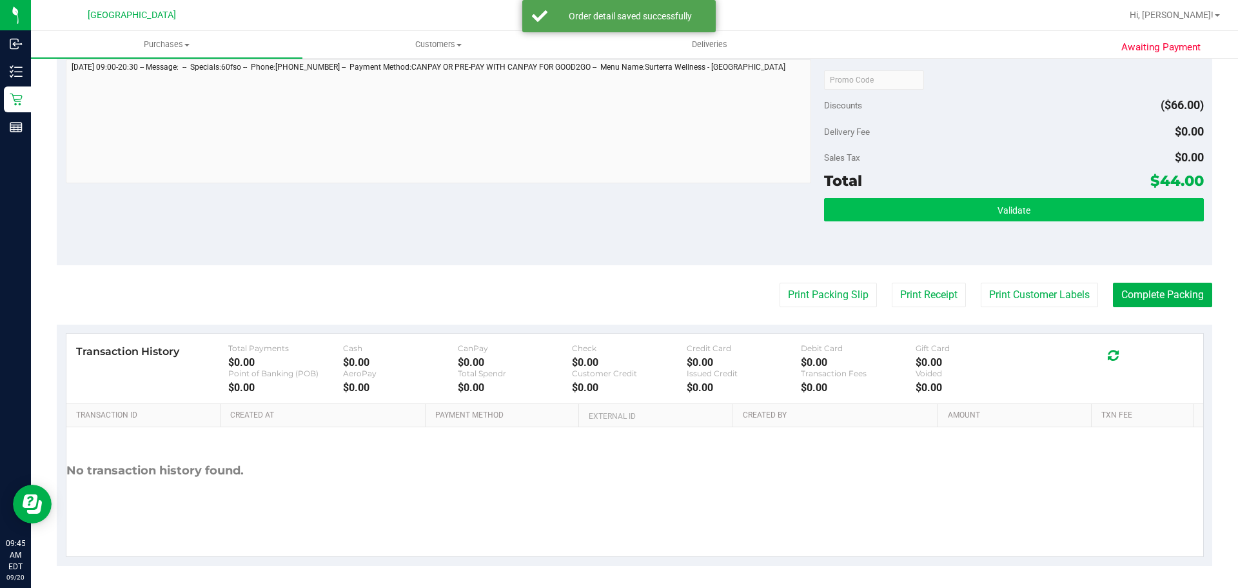
scroll to position [518, 0]
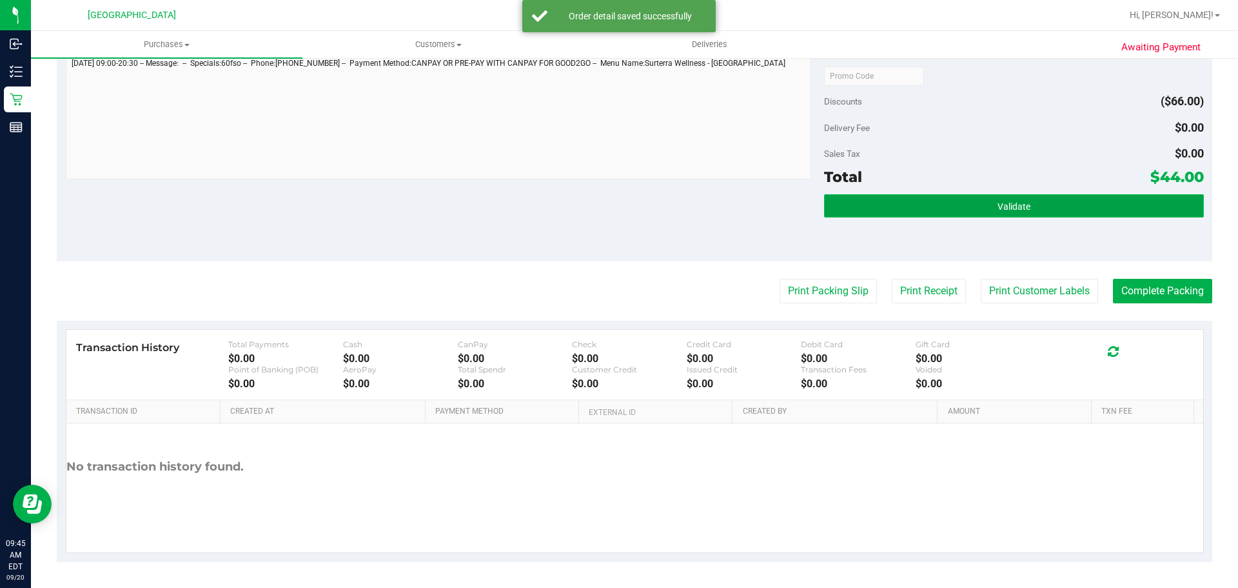
click at [882, 199] on button "Validate" at bounding box center [1013, 205] width 379 height 23
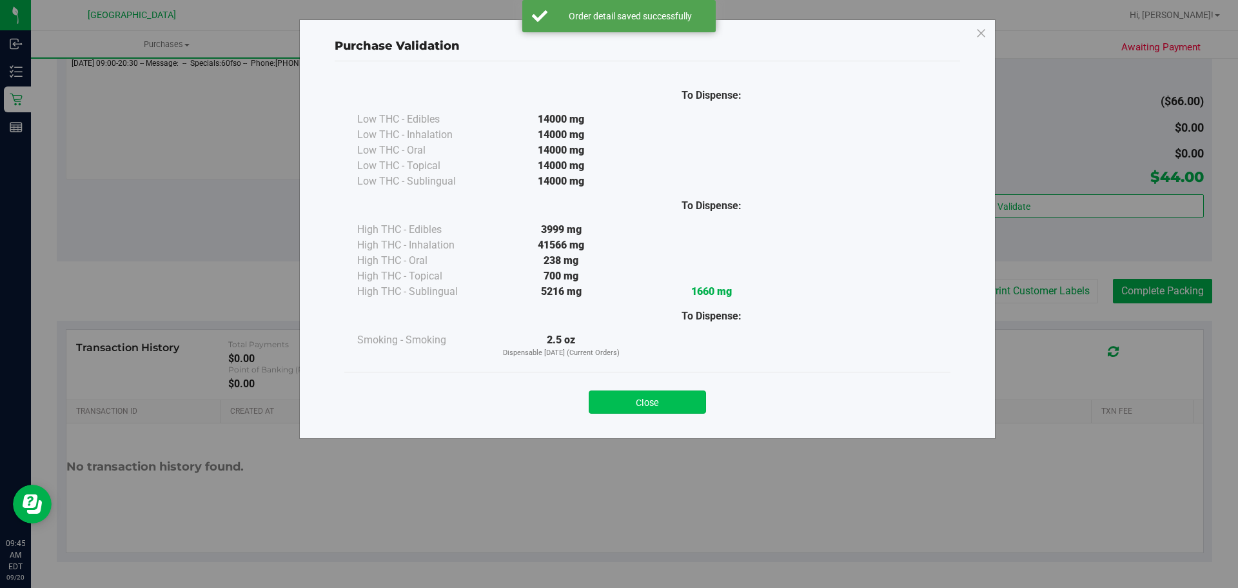
click at [662, 410] on button "Close" at bounding box center [647, 401] width 117 height 23
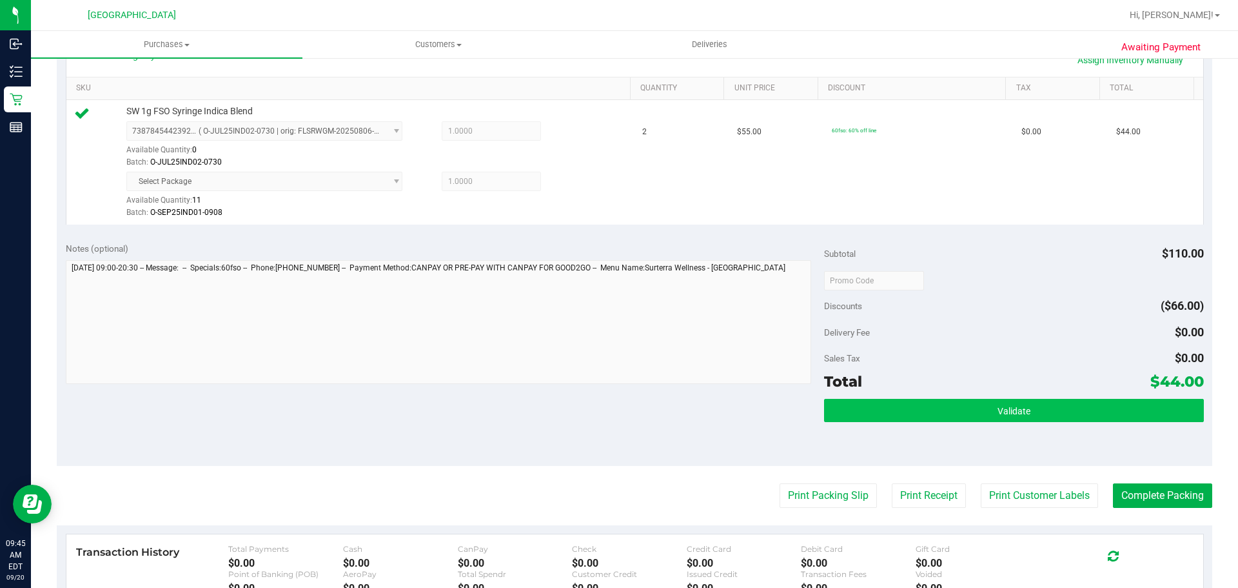
scroll to position [453, 0]
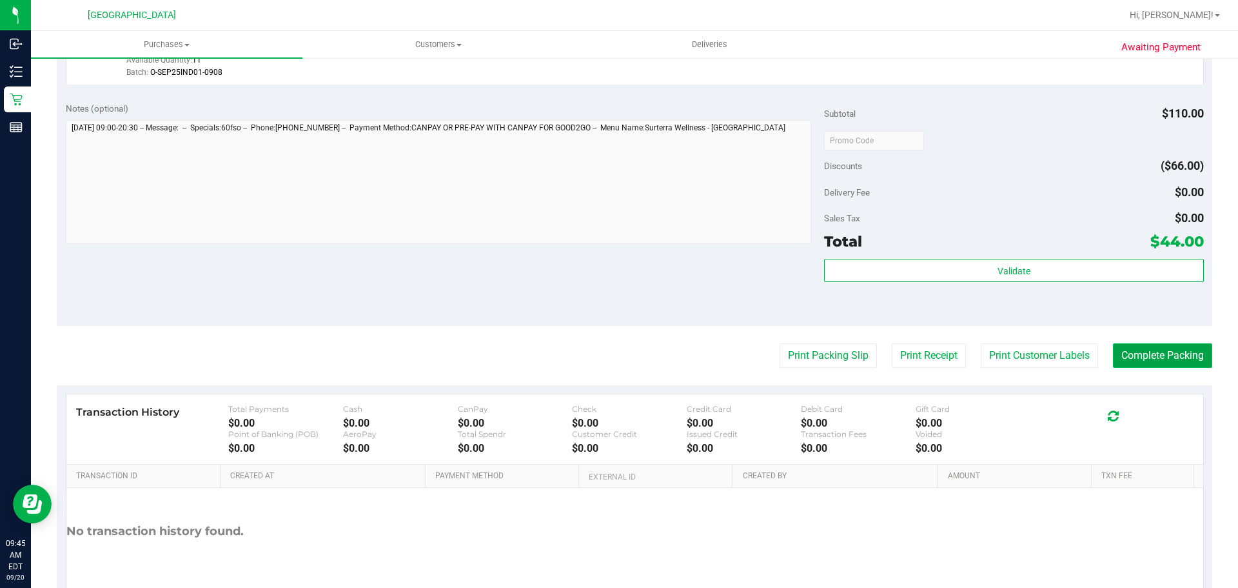
drag, startPoint x: 1146, startPoint y: 359, endPoint x: 1051, endPoint y: 246, distance: 147.3
click at [1146, 344] on button "Complete Packing" at bounding box center [1162, 355] width 99 height 25
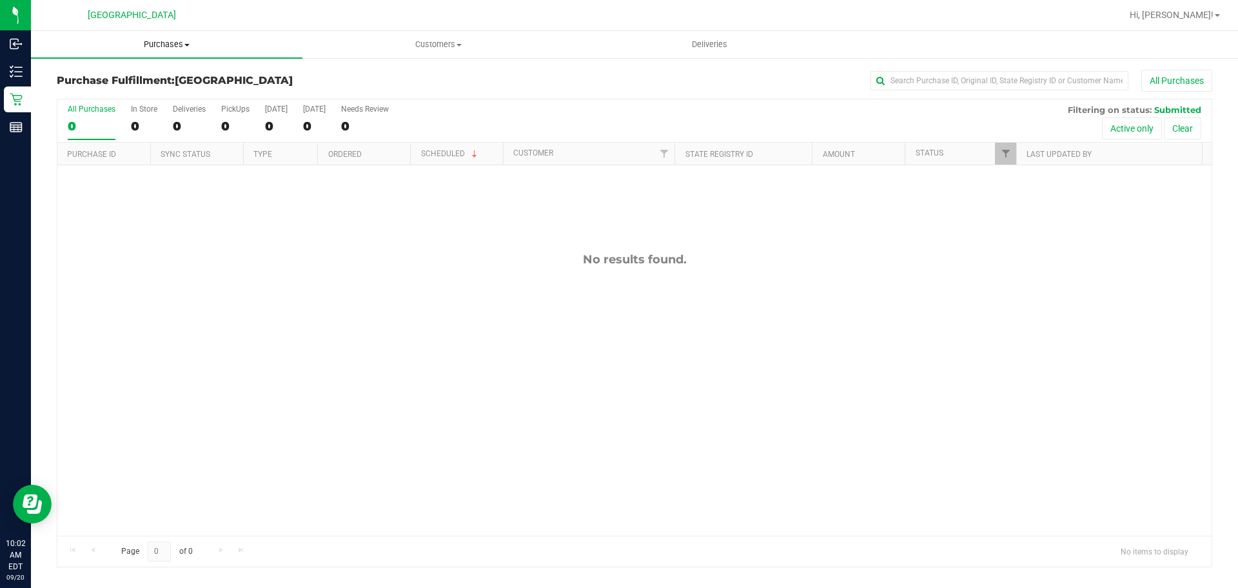
drag, startPoint x: 186, startPoint y: 53, endPoint x: 186, endPoint y: 72, distance: 19.4
click at [186, 53] on uib-tab-heading "Purchases Summary of purchases Fulfillment All purchases" at bounding box center [167, 44] width 272 height 27
click at [150, 93] on li "Fulfillment" at bounding box center [167, 93] width 272 height 15
click at [162, 34] on uib-tab-heading "Purchases Summary of purchases Fulfillment All purchases" at bounding box center [167, 44] width 272 height 27
click at [162, 97] on li "Fulfillment" at bounding box center [167, 93] width 272 height 15
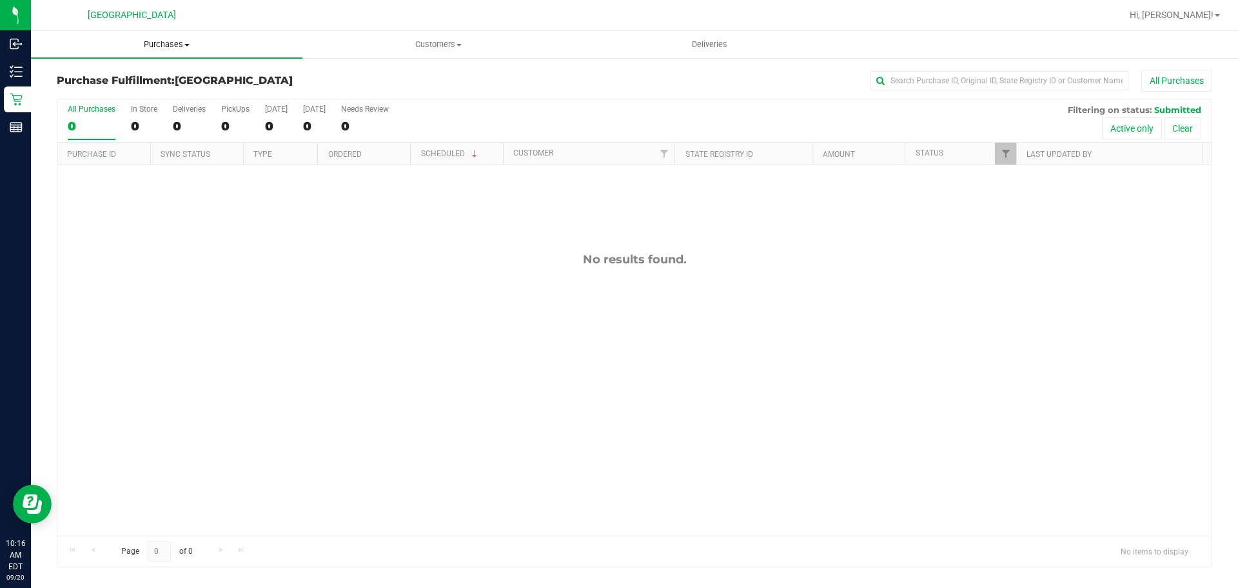
click at [150, 43] on span "Purchases" at bounding box center [167, 45] width 272 height 12
click at [108, 98] on span "Fulfillment" at bounding box center [71, 93] width 80 height 11
click at [168, 47] on span "Purchases" at bounding box center [167, 45] width 272 height 12
click at [126, 100] on li "Fulfillment" at bounding box center [167, 93] width 272 height 15
drag, startPoint x: 163, startPoint y: 33, endPoint x: 163, endPoint y: 50, distance: 16.8
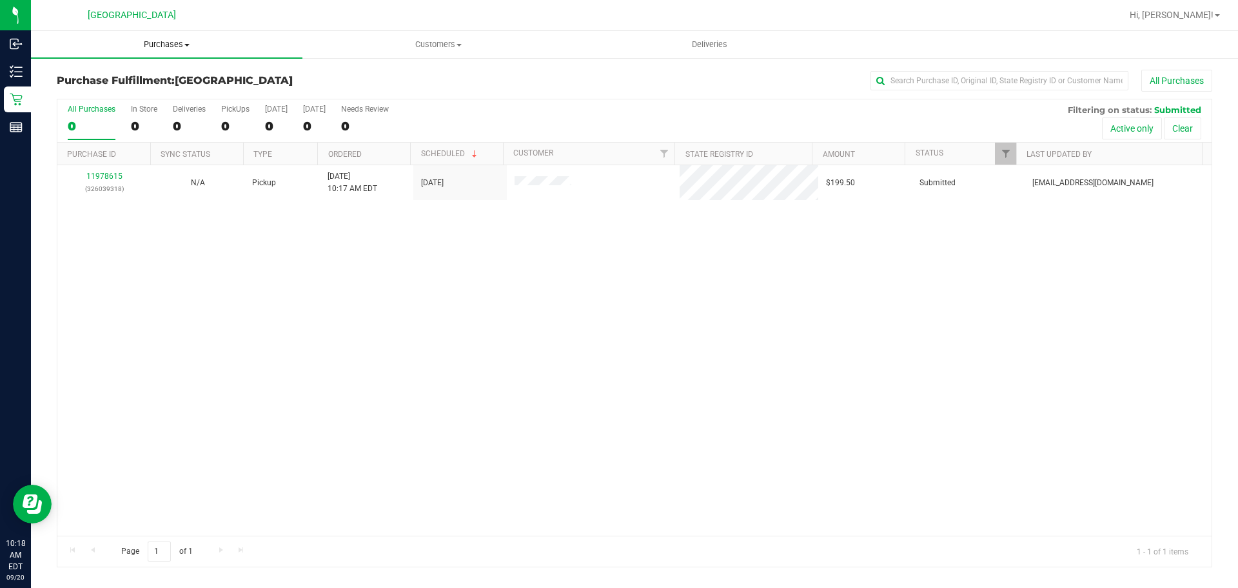
click at [163, 33] on uib-tab-heading "Purchases Summary of purchases Fulfillment All purchases" at bounding box center [167, 44] width 272 height 27
click at [150, 93] on li "Fulfillment" at bounding box center [167, 93] width 272 height 15
click at [159, 37] on uib-tab-heading "Purchases Summary of purchases Fulfillment All purchases" at bounding box center [167, 44] width 272 height 27
click at [129, 91] on li "Fulfillment" at bounding box center [167, 93] width 272 height 15
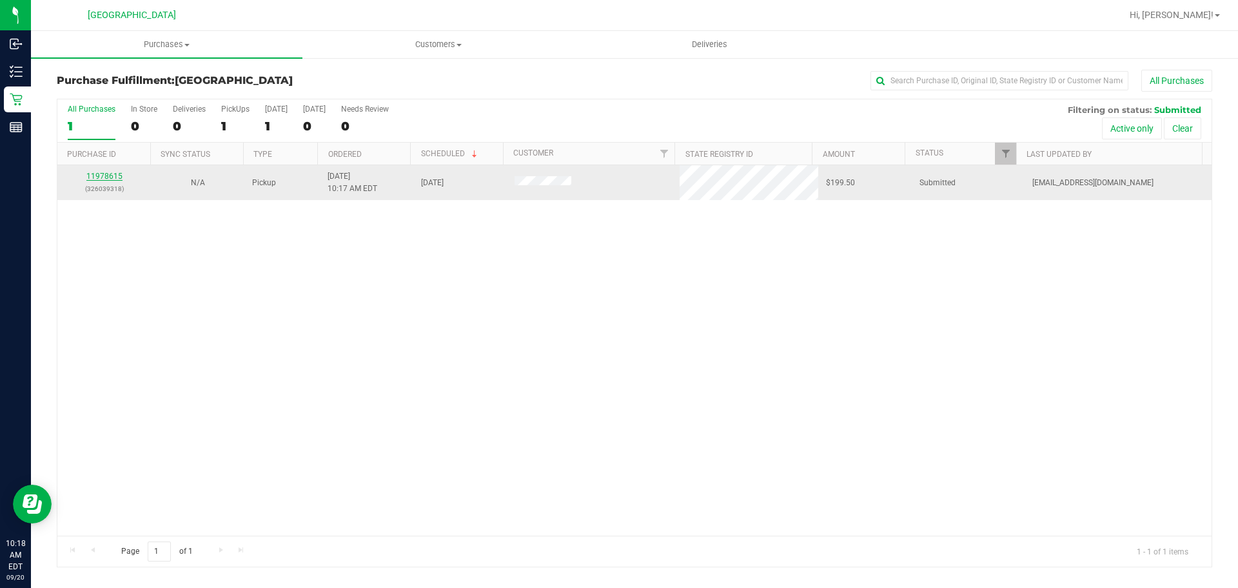
click at [97, 174] on link "11978615" at bounding box center [104, 176] width 36 height 9
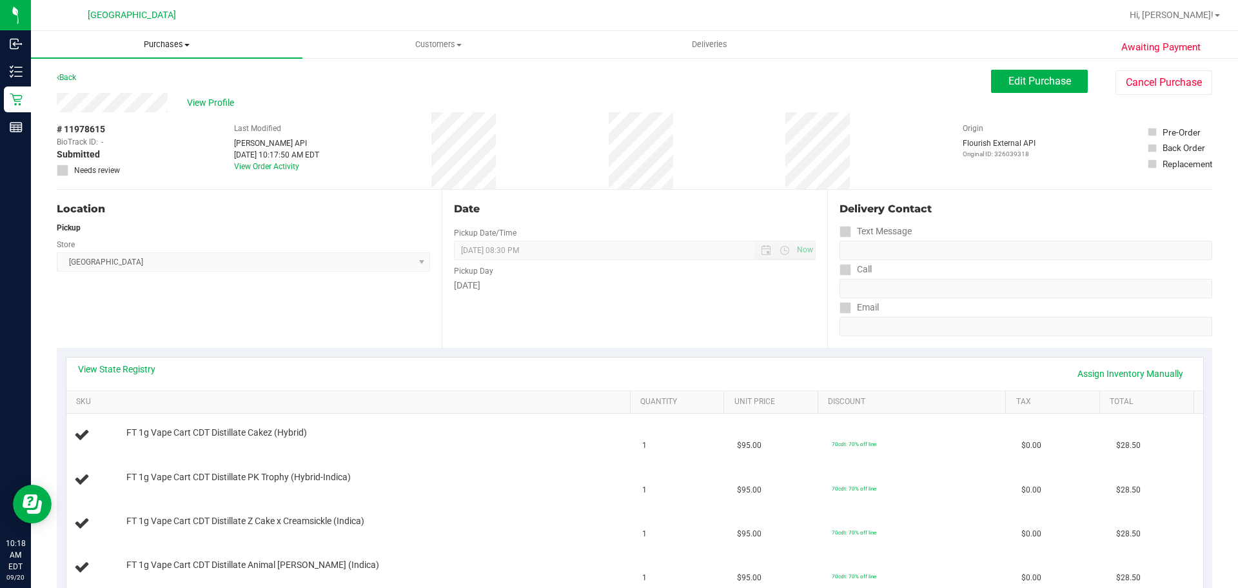
click at [147, 46] on span "Purchases" at bounding box center [167, 45] width 272 height 12
click at [104, 85] on li "Summary of purchases" at bounding box center [167, 77] width 272 height 15
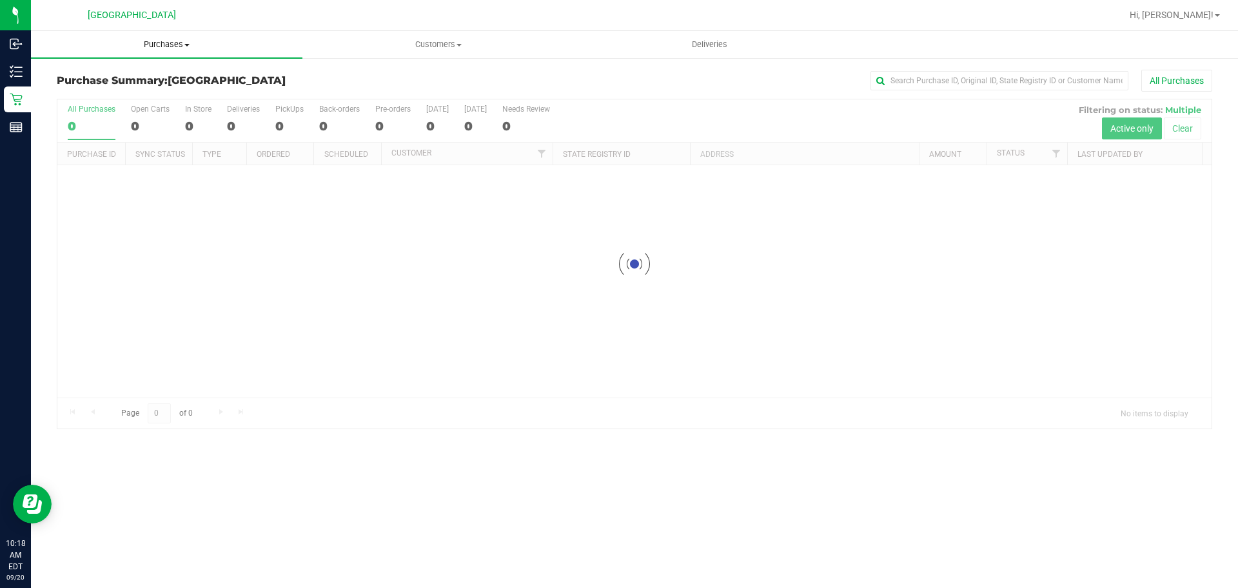
click at [154, 32] on uib-tab-heading "Purchases Summary of purchases Fulfillment All purchases" at bounding box center [167, 44] width 272 height 27
click at [134, 91] on li "Fulfillment" at bounding box center [167, 93] width 272 height 15
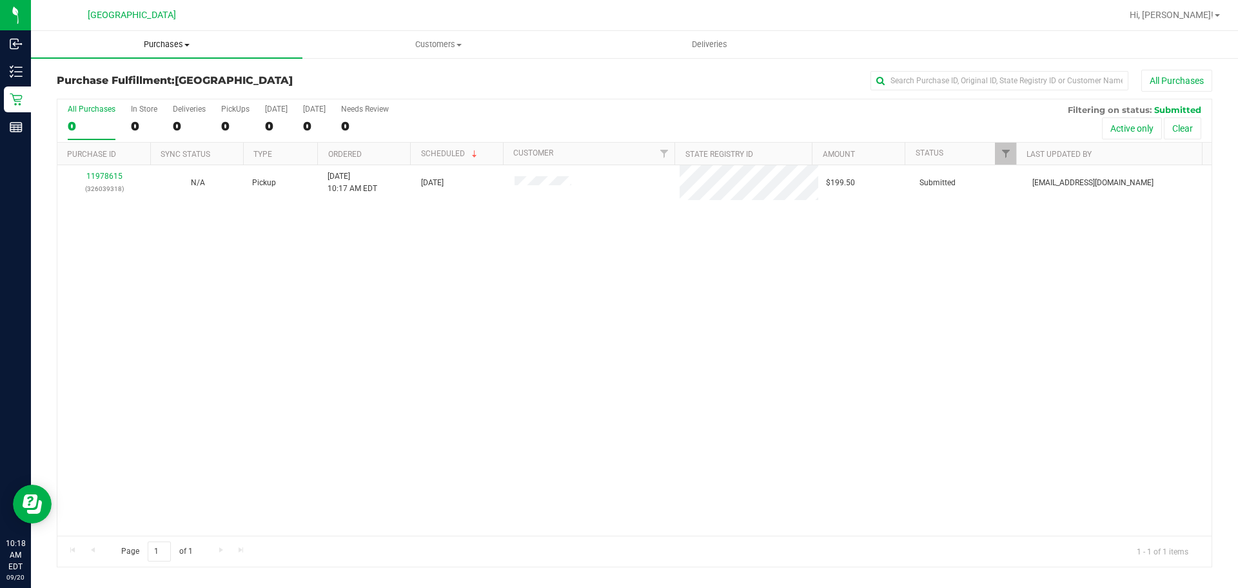
drag, startPoint x: 144, startPoint y: 61, endPoint x: 149, endPoint y: 37, distance: 24.3
click at [149, 37] on uib-tab-heading "Purchases Summary of purchases Fulfillment All purchases" at bounding box center [167, 44] width 272 height 27
click at [150, 39] on span "Purchases" at bounding box center [167, 45] width 272 height 12
click at [159, 45] on span "Purchases" at bounding box center [167, 45] width 272 height 12
click at [147, 92] on li "Fulfillment" at bounding box center [167, 93] width 272 height 15
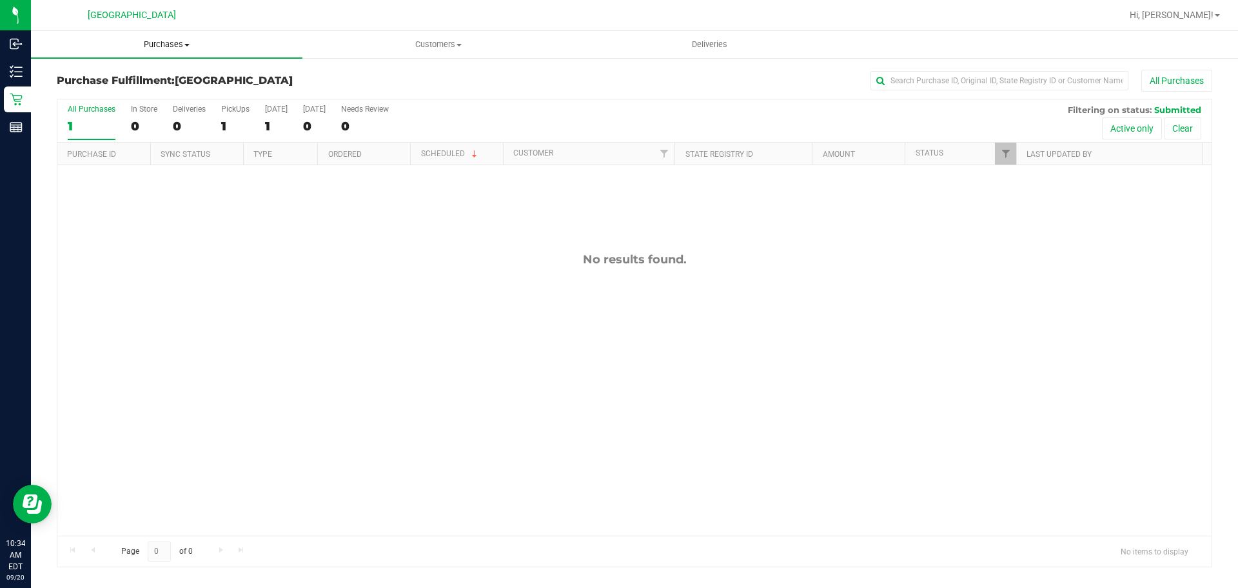
click at [168, 38] on uib-tab-heading "Purchases Summary of purchases Fulfillment All purchases" at bounding box center [167, 44] width 272 height 27
click at [138, 92] on li "Fulfillment" at bounding box center [167, 93] width 272 height 15
